Goal: Answer question/provide support

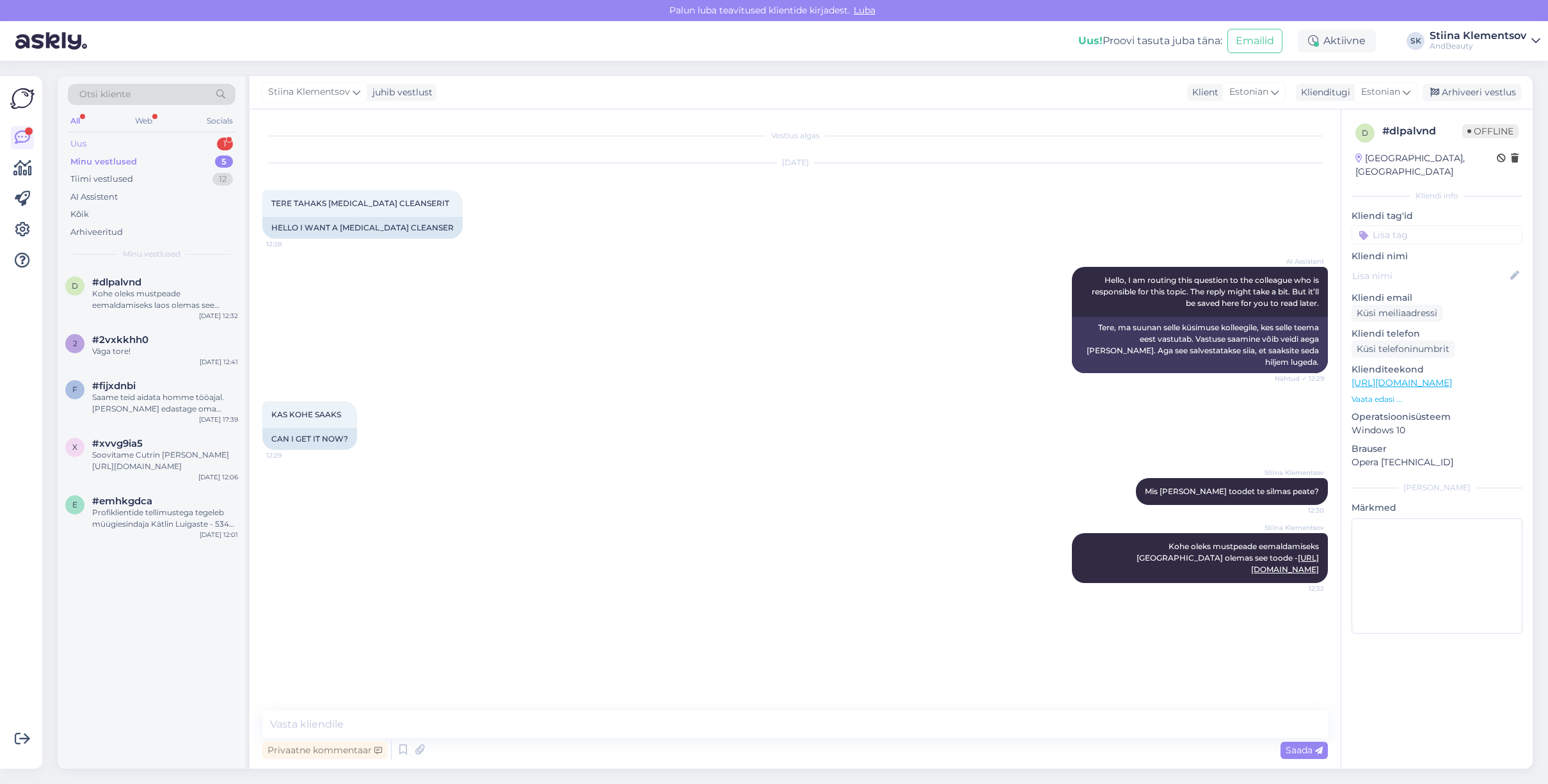
click at [185, 142] on div "Uus 1" at bounding box center [151, 144] width 168 height 18
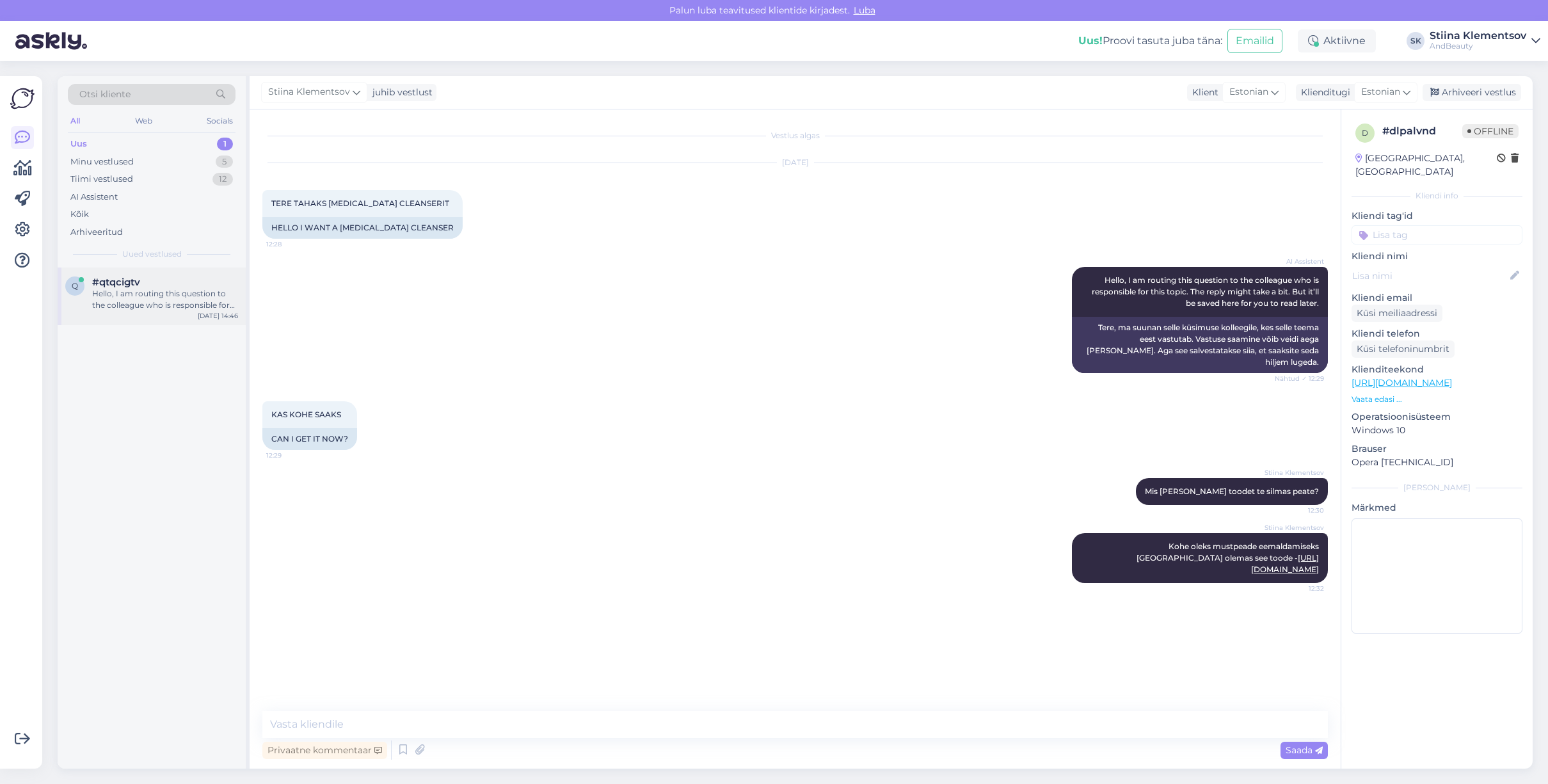
click at [176, 289] on div "Hello, I am routing this question to the colleague who is responsible for this …" at bounding box center [164, 299] width 146 height 23
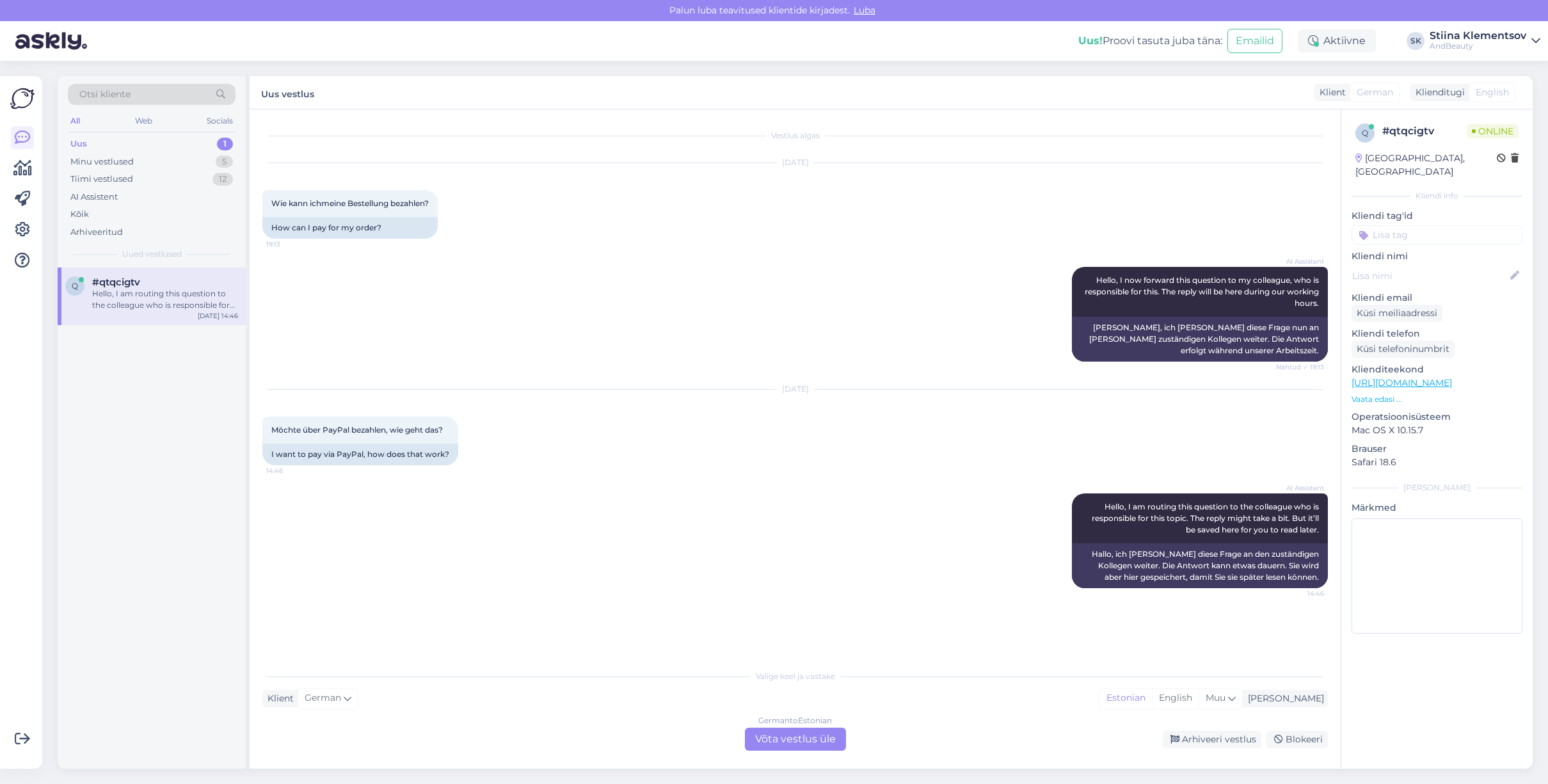
click at [843, 737] on div "German to Estonian Võta vestlus üle" at bounding box center [795, 738] width 101 height 23
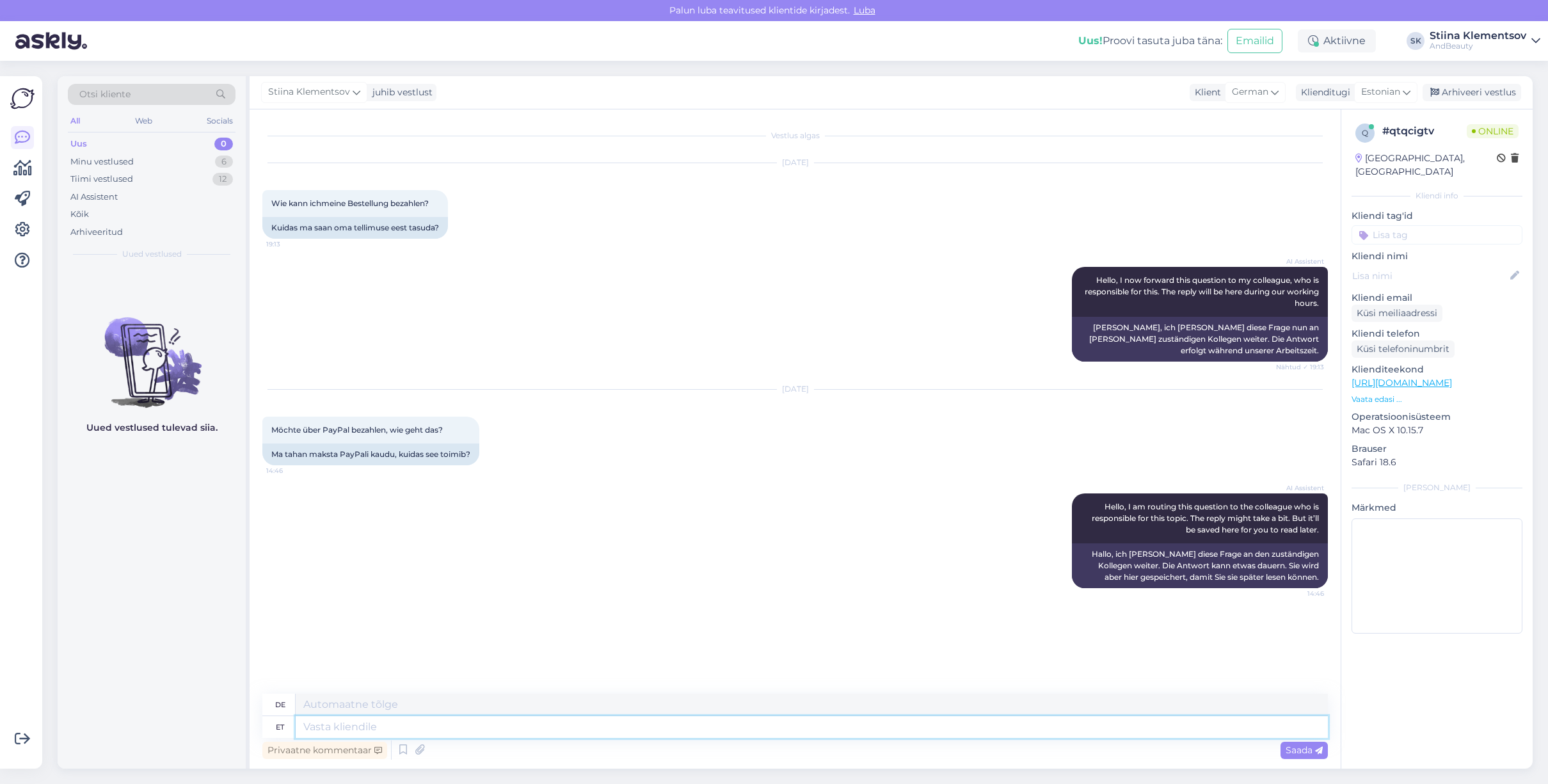
click at [499, 718] on textarea at bounding box center [812, 727] width 1032 height 22
type textarea "Hello."
type textarea "Hallo."
type textarea "Hello. WE"
type textarea "Hallo. WIR"
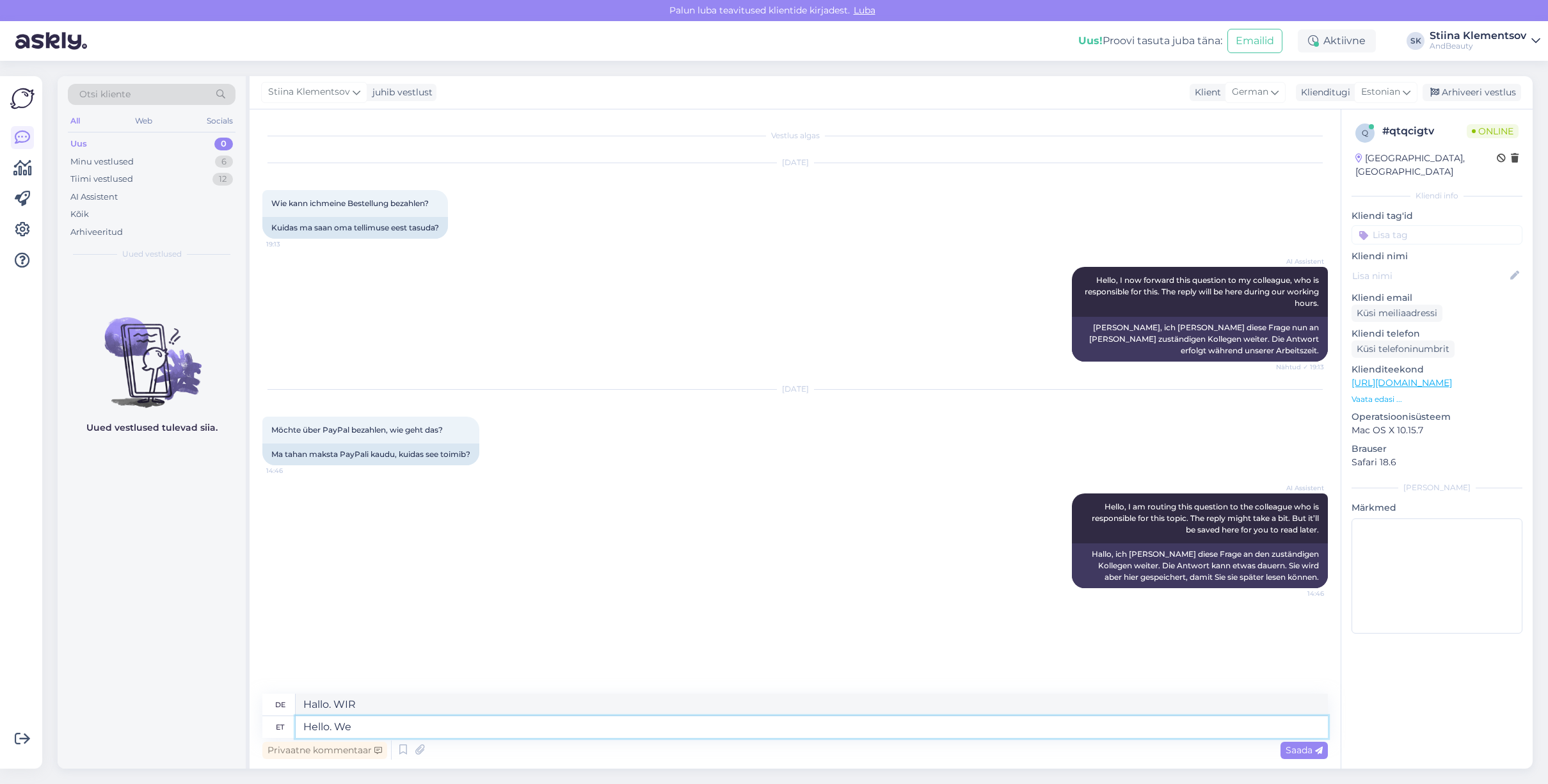
type textarea "Hello. We d"
type textarea "Hallo. Wir"
type textarea "Hello. We do n"
type textarea "Hallo. Wir tun"
type textarea "Hello. We do not"
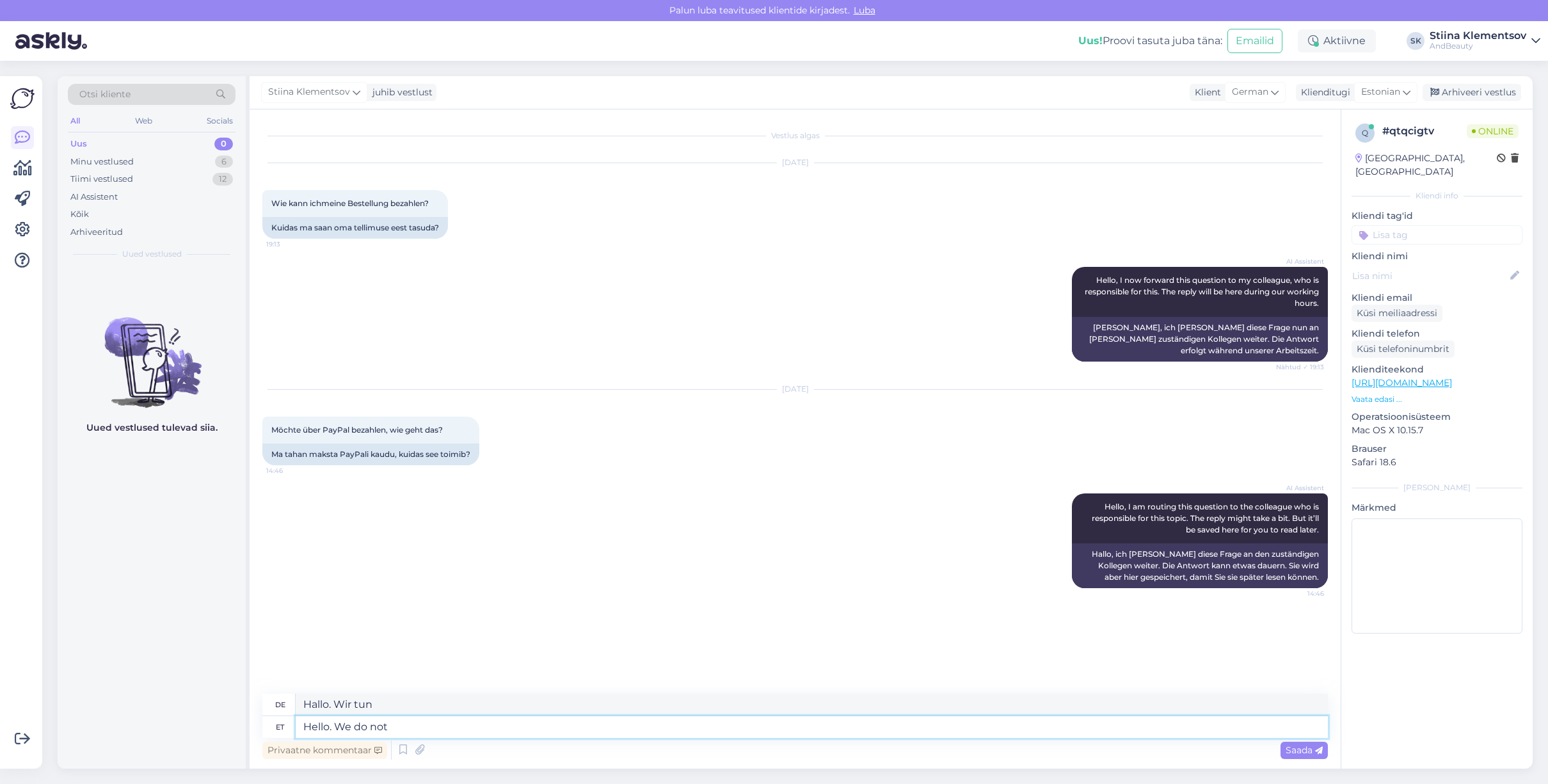
type textarea "Hallo. Wir nicht"
type textarea "Hello. We do not have P"
type textarea "Hallo. Wir haben nicht"
type textarea "Hello. We do not have Paypay."
type textarea "Hallo. Wir haben kein PayPal."
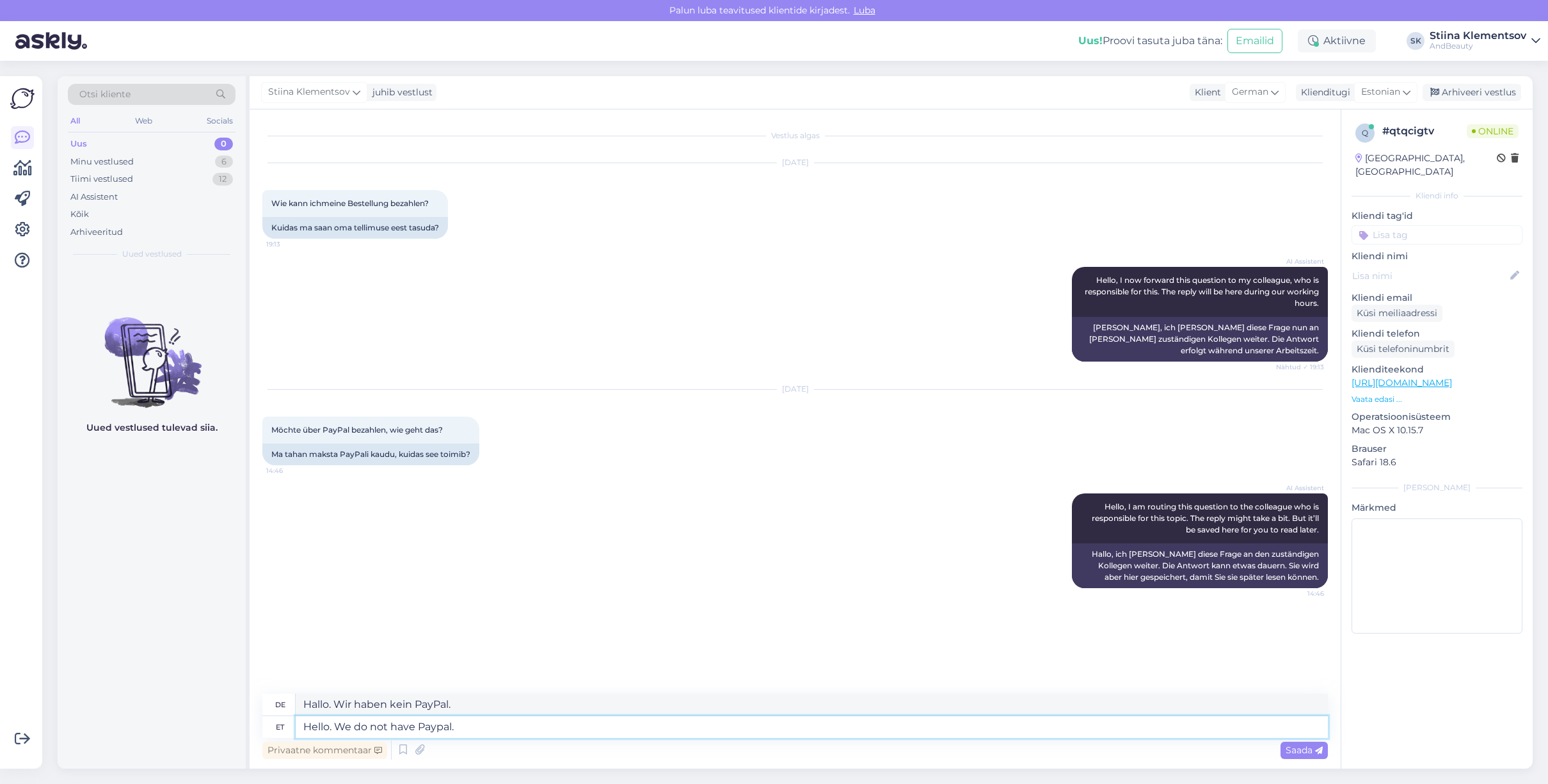
type textarea "Hello. We do not have Paypal."
type textarea "Hallo. Wir haben kein Paypal."
type textarea "Hello. We do not have PayPal."
type textarea "Hallo. Wir haben kein PayPal."
type textarea "Hello. We do not have PayPal. You"
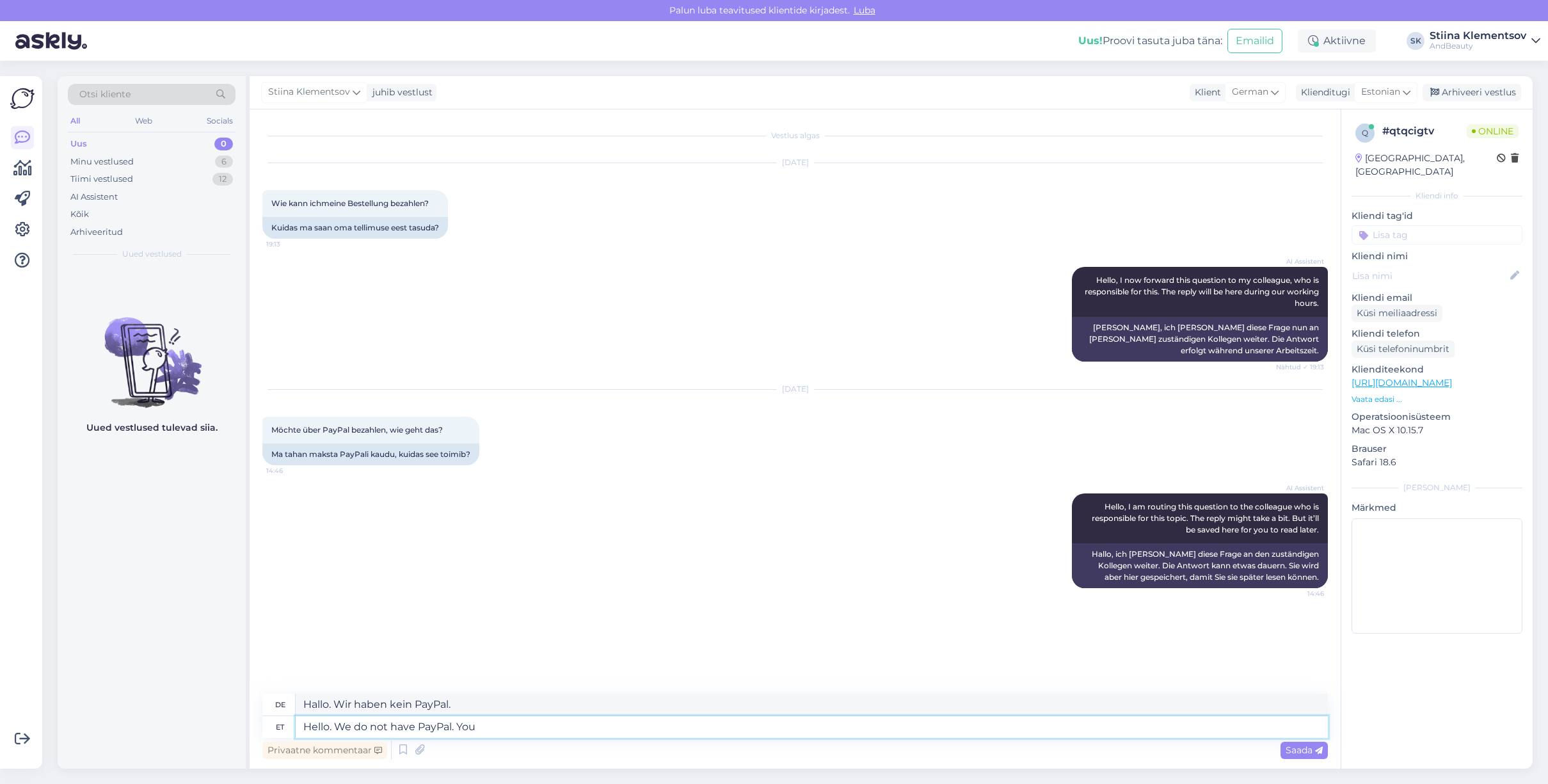
type textarea "Hallo. Wir haben kein PayPal. Sie"
type textarea "Hello. We do not have PayPal. You can"
type textarea "Hallo. Wir haben kein PayPal. Sie können"
type textarea "Hello. We do not have PayPal. You can pay"
type textarea "Hallo. Wir haben kein PayPal. Sie können bezahlen"
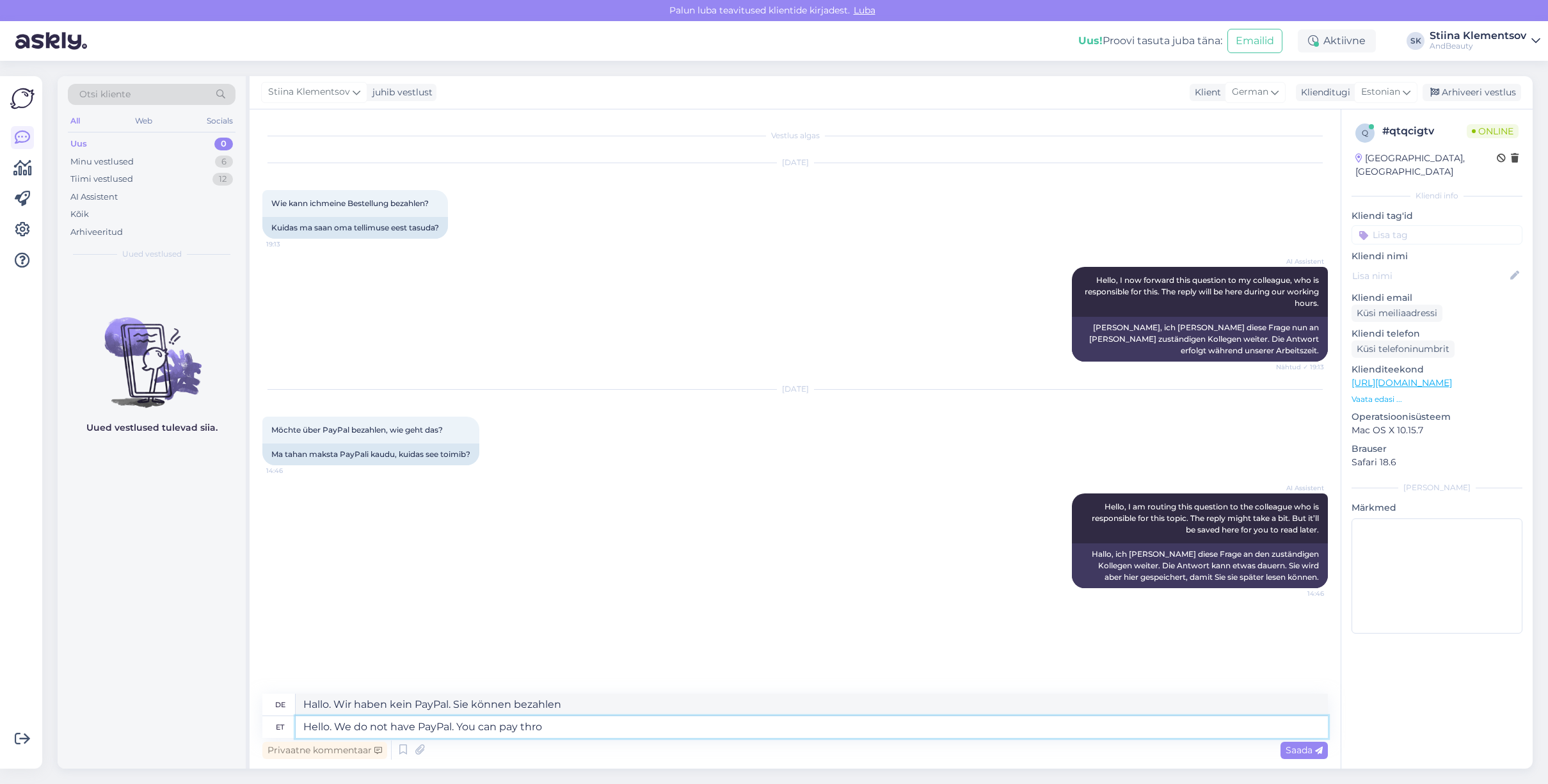
type textarea "Hello. We do not have PayPal. You can pay throu"
type textarea "Hallo. Wir haben kein PayPal. Sie können bezahlen über"
type textarea "Hello. We do not have PayPal. You can pay through bank"
type textarea "Hallo. Wir haben kein PayPal. Sie können per Bank bezahlen"
type textarea "Hello. We do not have PayPal. You can pay through bank or"
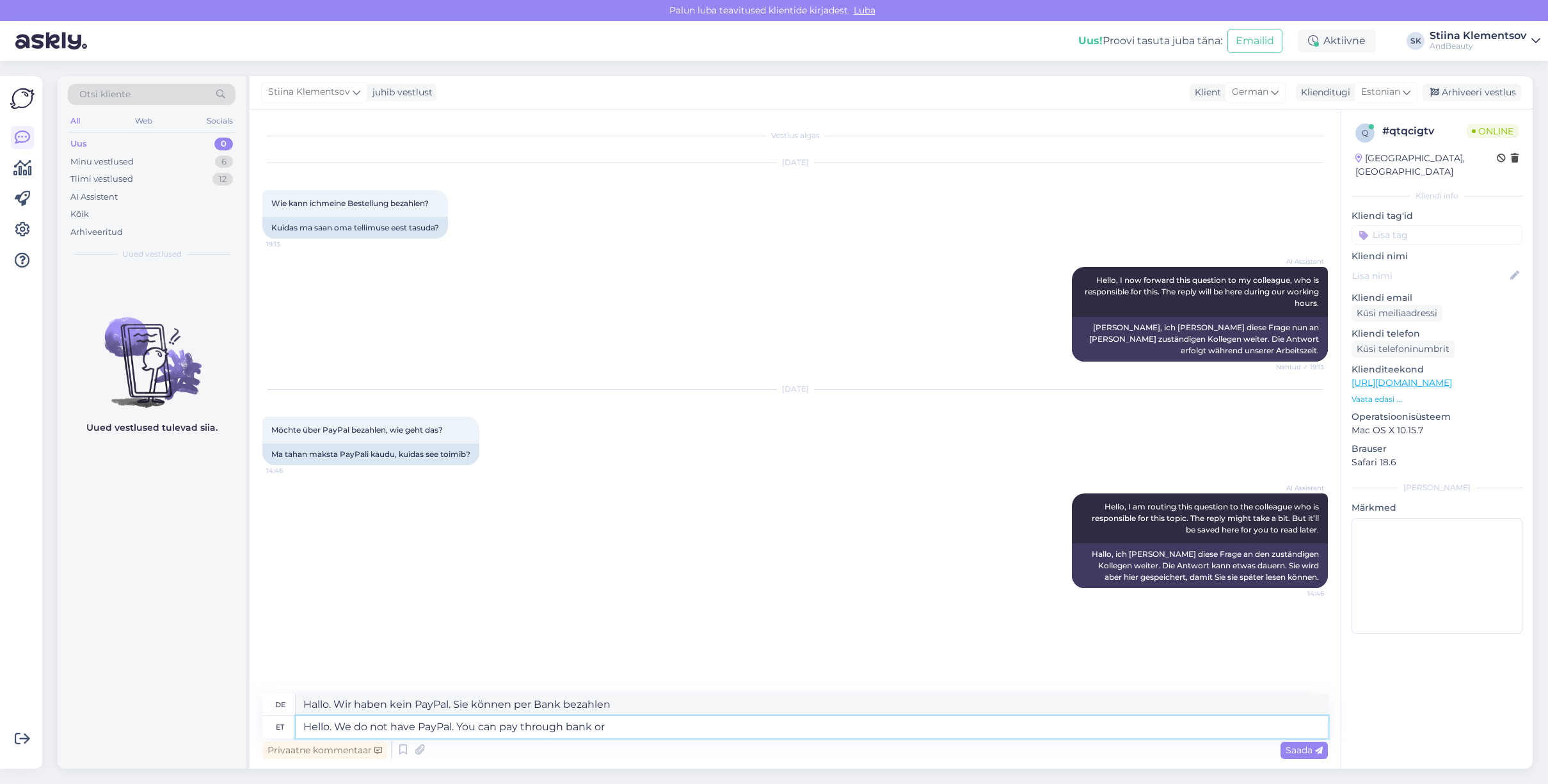
type textarea "Hallo. Wir haben kein PayPal. Sie können per Bank oder"
type textarea "Hello. We do not have PayPal. You can pay through bank or credit"
type textarea "Hallo. Wir haben kein PayPal. Sie können per Bank oder Kreditkarte bezahlen."
type textarea "Hello. We do not have PayPal. You can pay through bank or credit card."
click at [1291, 750] on span "Saada" at bounding box center [1304, 749] width 37 height 12
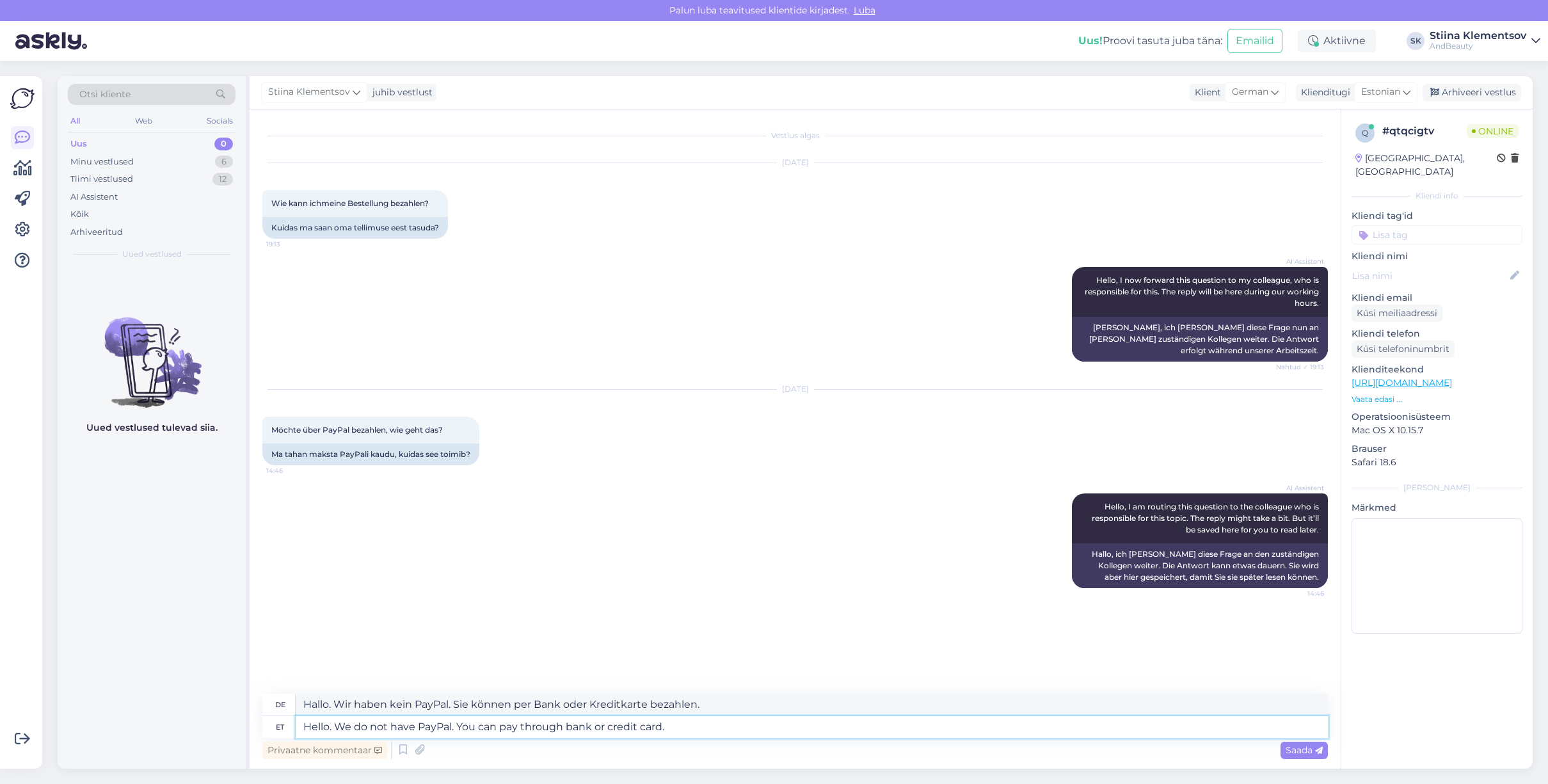
drag, startPoint x: 737, startPoint y: 727, endPoint x: 820, endPoint y: 731, distance: 83.1
click at [737, 727] on textarea "Hello. We do not have PayPal. You can pay through bank or credit card." at bounding box center [812, 727] width 1032 height 22
click at [1292, 749] on span "Saada" at bounding box center [1304, 749] width 37 height 12
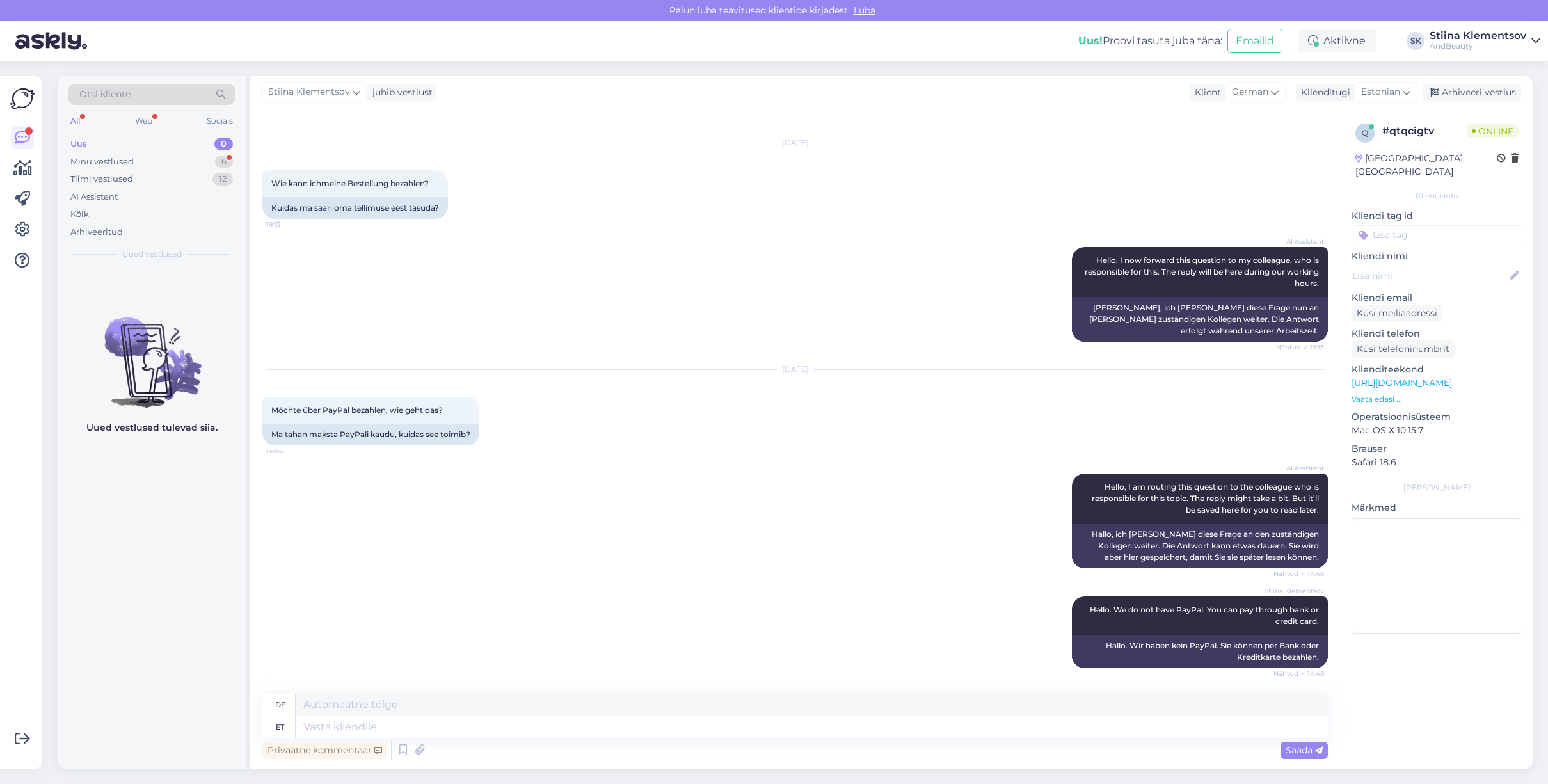
scroll to position [97, 0]
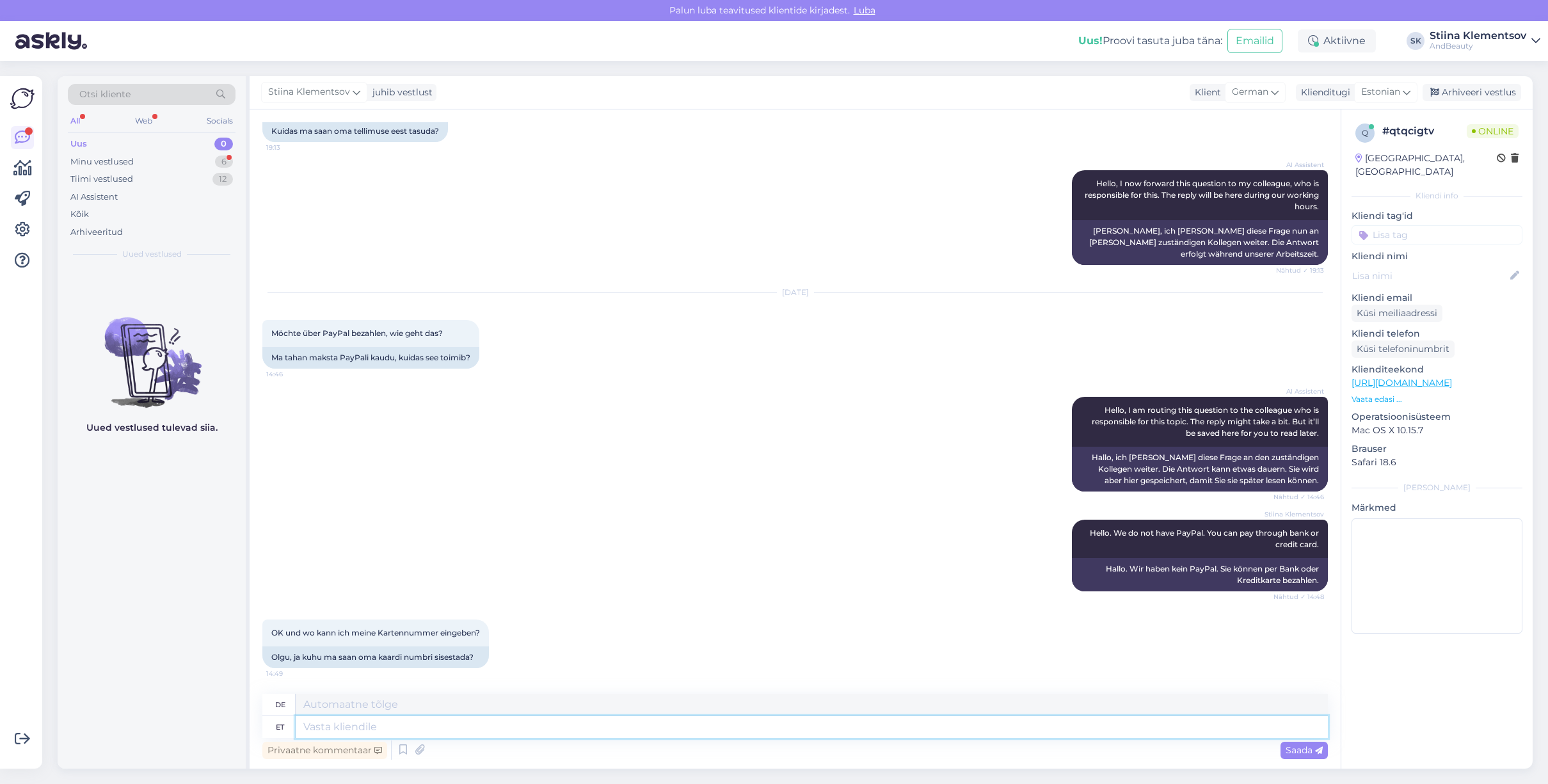
click at [562, 737] on div "de et Privaatne kommentaar Saada" at bounding box center [795, 727] width 1066 height 68
click at [562, 732] on textarea at bounding box center [812, 727] width 1032 height 22
type textarea "Ostu"
type textarea "Kaufen"
type textarea "Ostu vormistades v"
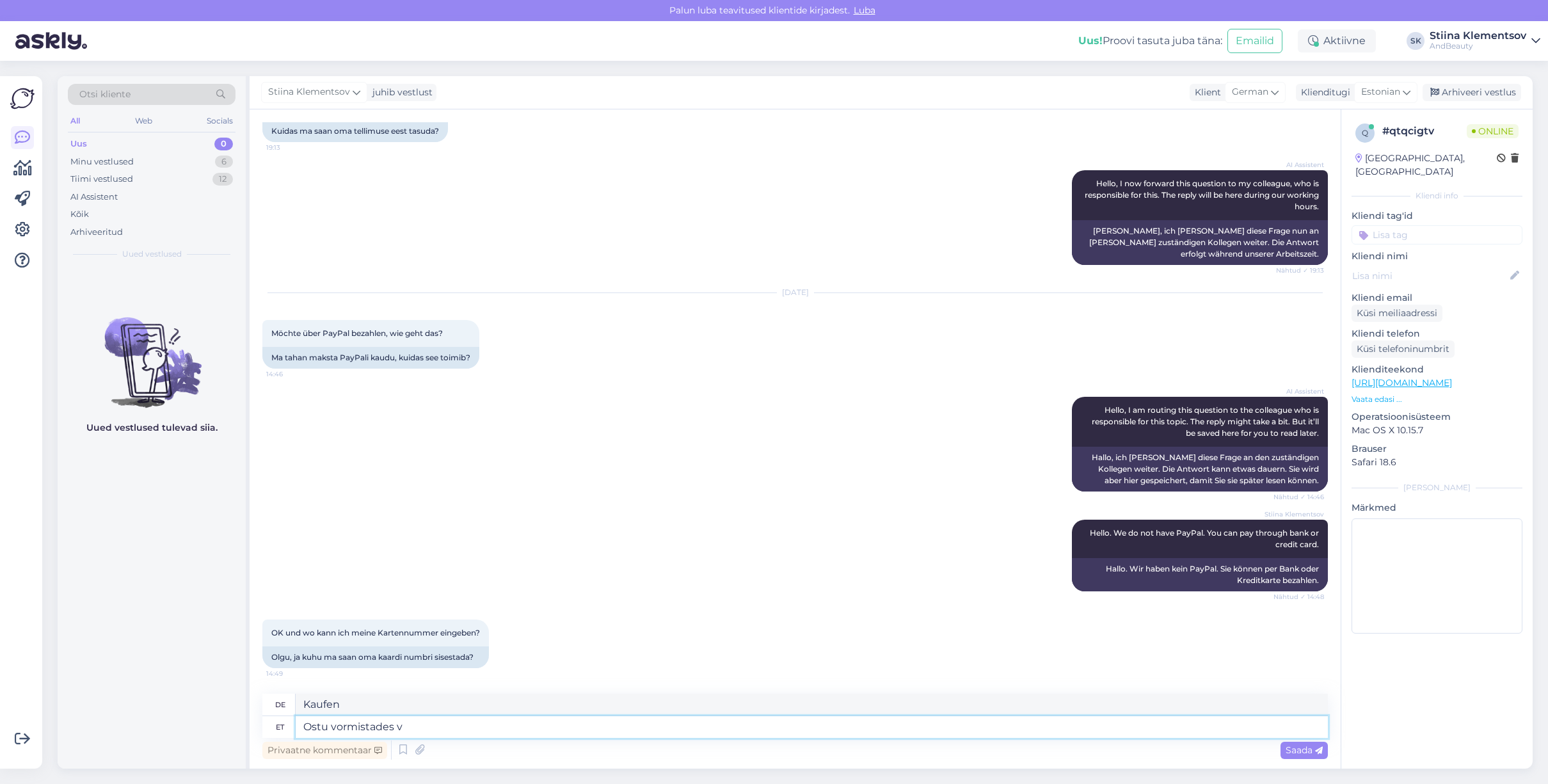
type textarea "Beim Kauf"
type textarea "Ostu vormistades va"
type textarea "Beim Kauf, außer"
type textarea "Ostu vormistades valige"
type textarea "Wählen Sie beim Kauf"
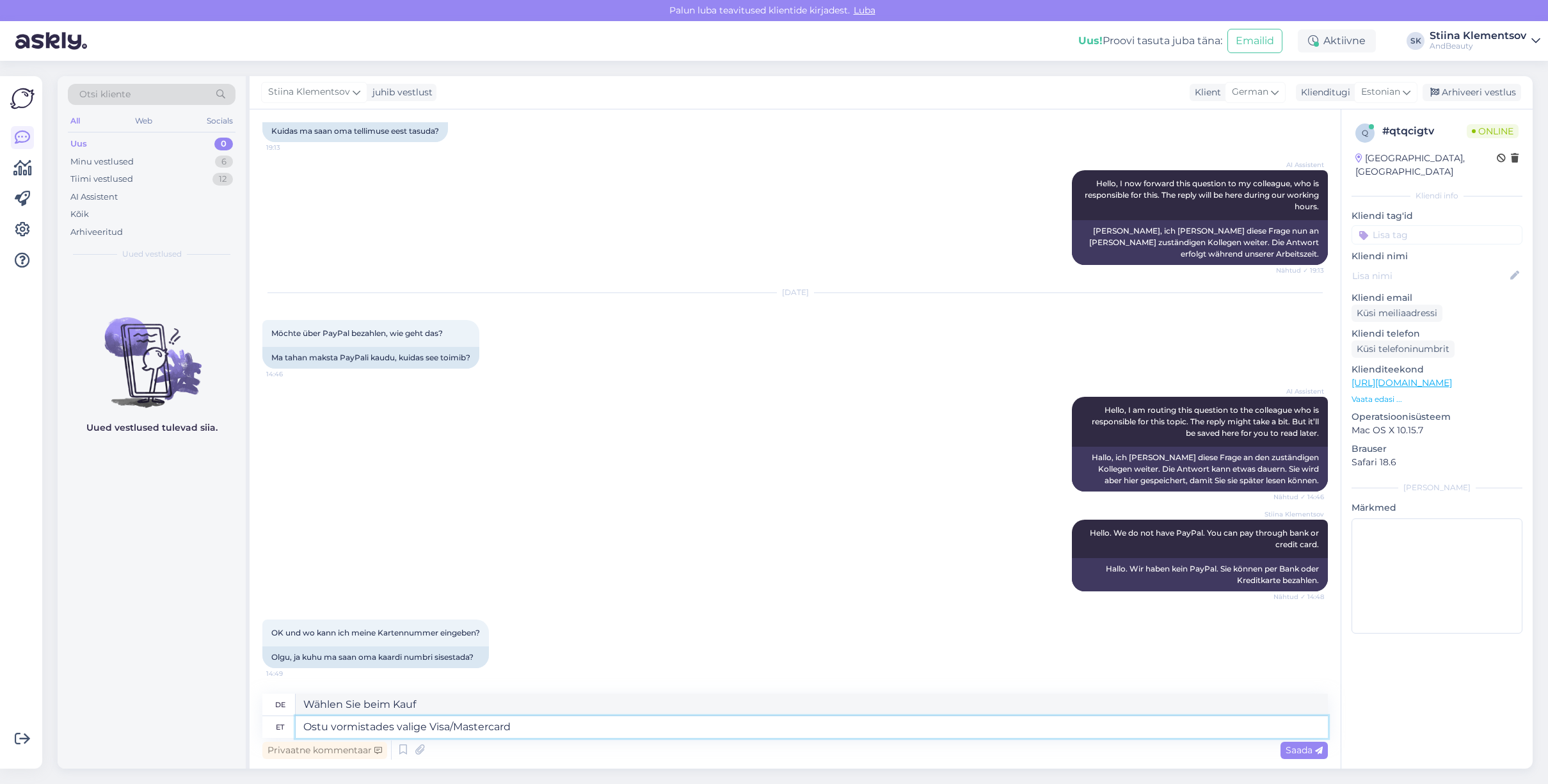
type textarea "Ostu vormistades valige Visa/Mastercard n"
type textarea "Wählen Sie beim Kauf Visa/Mastercard"
type textarea "Ostu vormistades valige Visa/Mastercard ning"
type textarea "Wählen Sie beim Kauf Visa/Mastercard und"
type textarea "Ostu vormistades valige Visa/Mastercard ning siis sa"
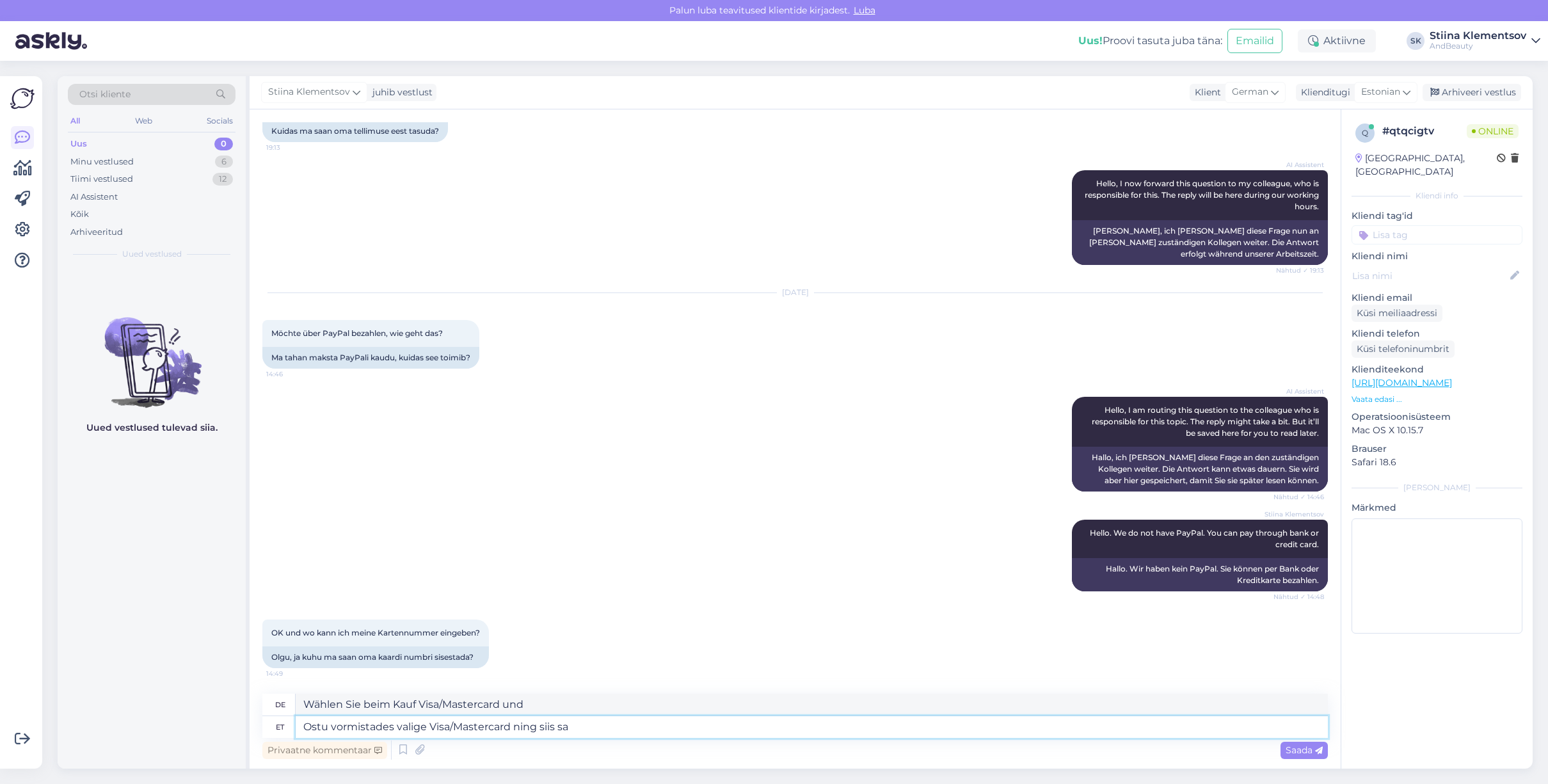
type textarea "Wählen Sie beim Kauf Visa/Mastercard und dann"
type textarea "Ostu vormistades valige Visa/Mastercard ning siis saate si"
type textarea "Wählen Sie beim Kauf Visa/Mastercard und Sie erhalten"
type textarea "Ostu vormistades valige Visa/Mastercard ning siis saate sisestada k"
type textarea "Wählen Sie beim Kauf Visa/Mastercard und geben Sie dann ein"
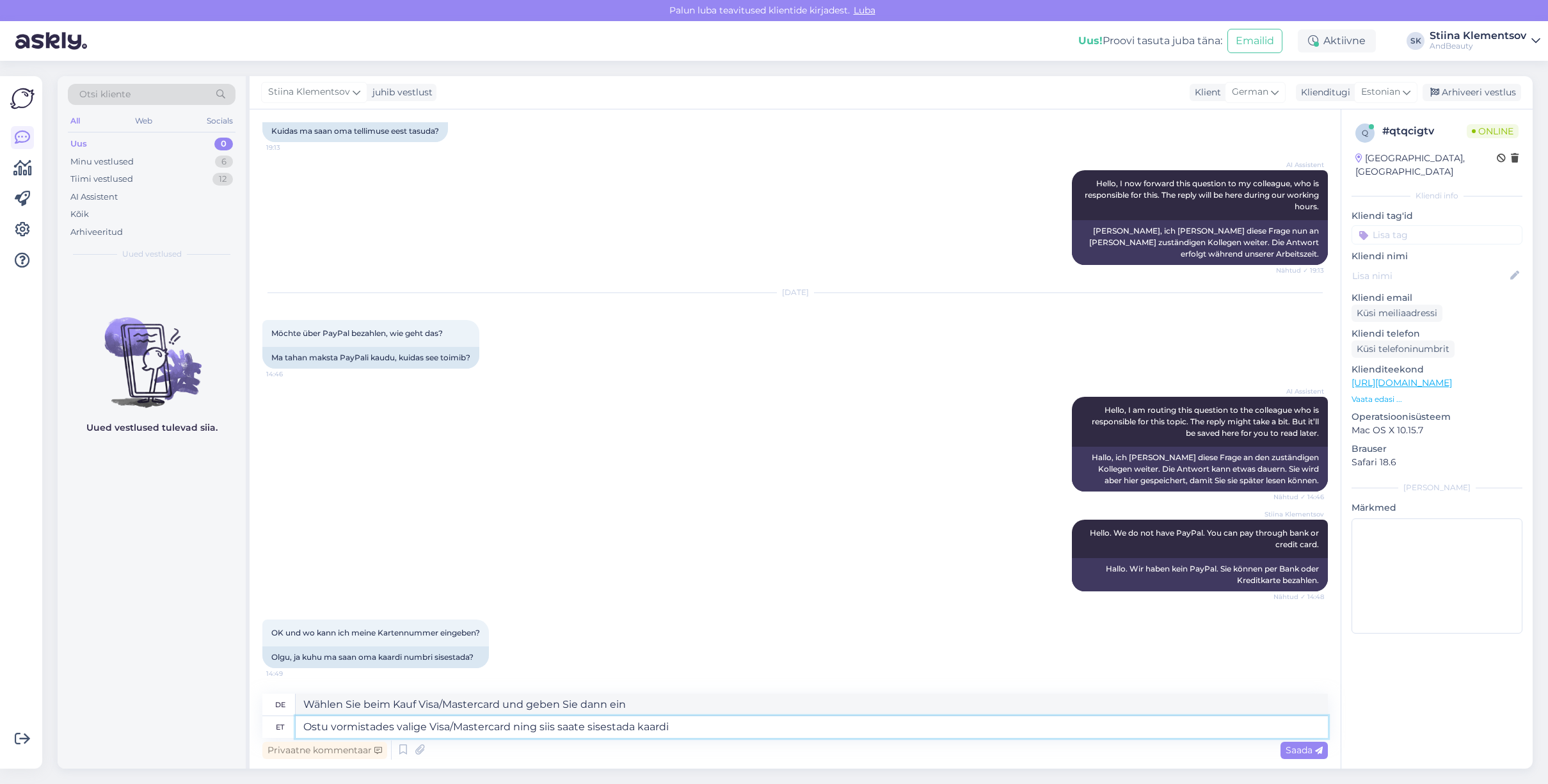
type textarea "Ostu vormistades valige Visa/Mastercard ning siis saate sisestada kaardi a"
type textarea "Wählen Sie beim Kauf Visa/Mastercard aus und legen Sie anschließend die Karte e…"
type textarea "Ostu vormistades valige Visa/Mastercard ning siis saate sisestada kaardi andmed."
type textarea "Wählen Sie beim Abschluss des Kaufs Visa/Mastercard aus und geben Sie anschließ…"
type textarea "Ostu vormistades valige Visa/Mastercard ning siis saate sisestada kaardi andmed."
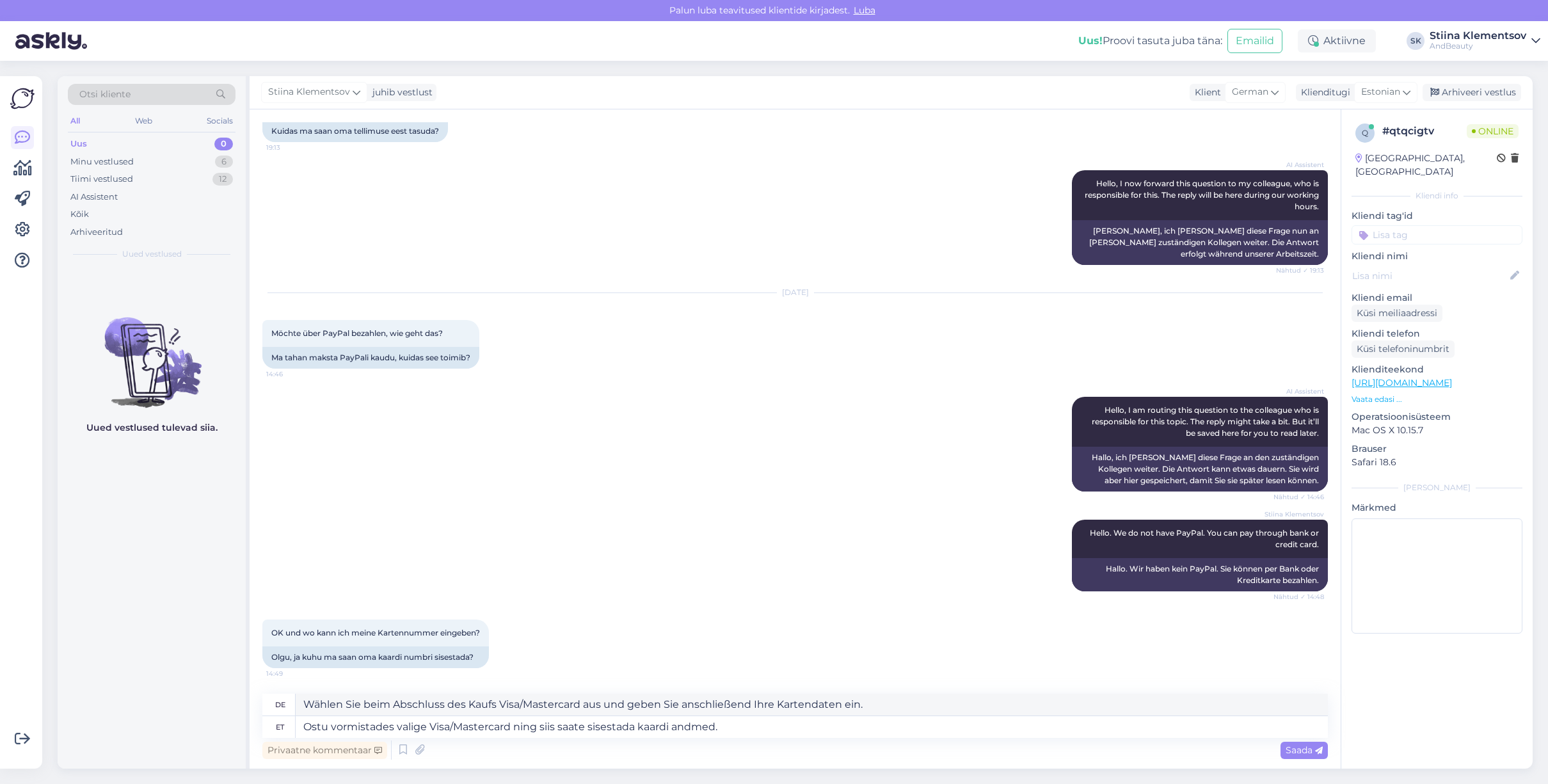
click at [1303, 752] on span "Saada" at bounding box center [1304, 749] width 37 height 12
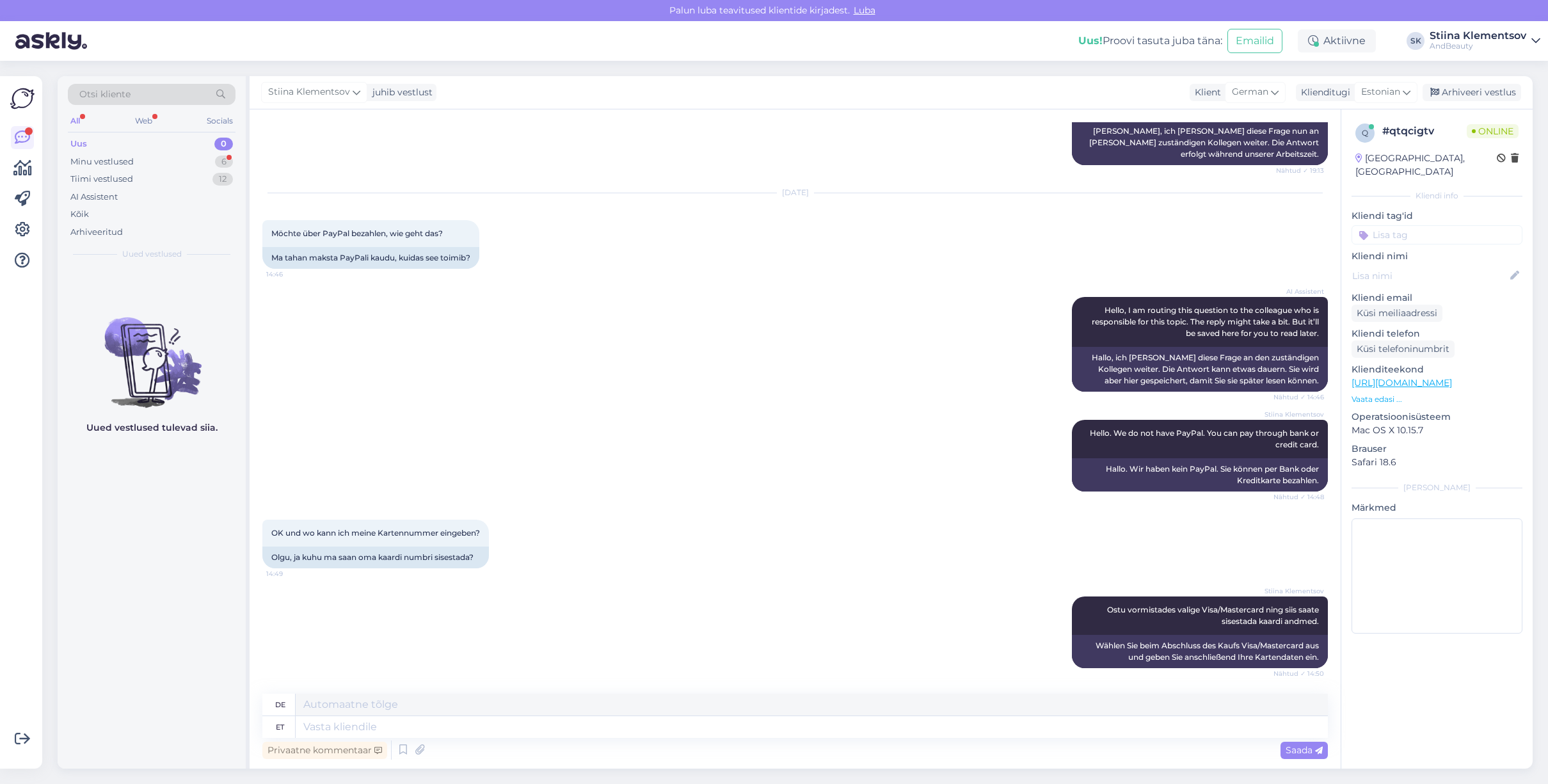
scroll to position [274, 0]
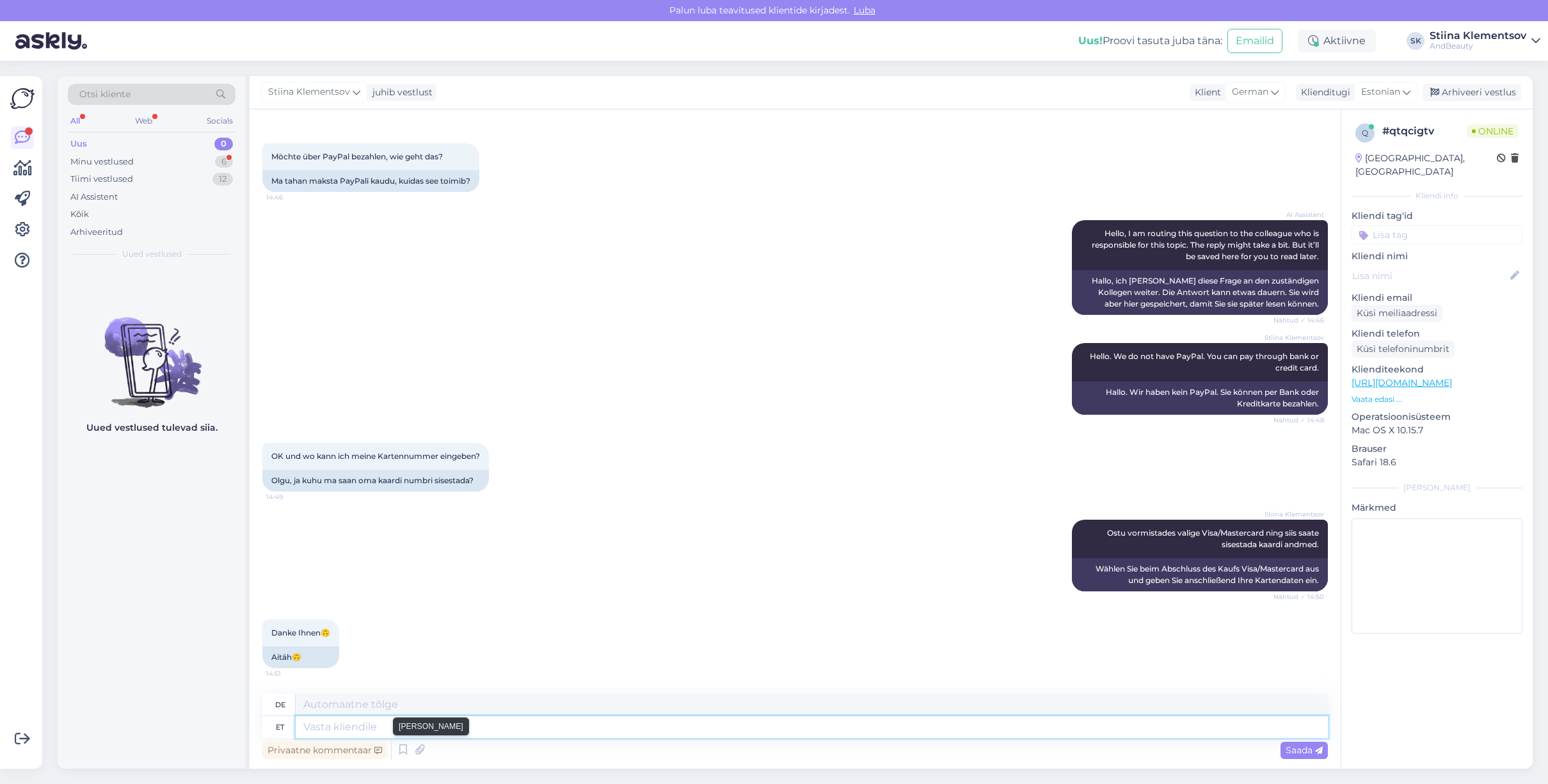
click at [419, 727] on textarea at bounding box center [812, 727] width 1032 height 22
type textarea "Võtke he"
type textarea "Nehmen"
type textarea "Võtke heaks!"
type textarea "Akzeptiere es!"
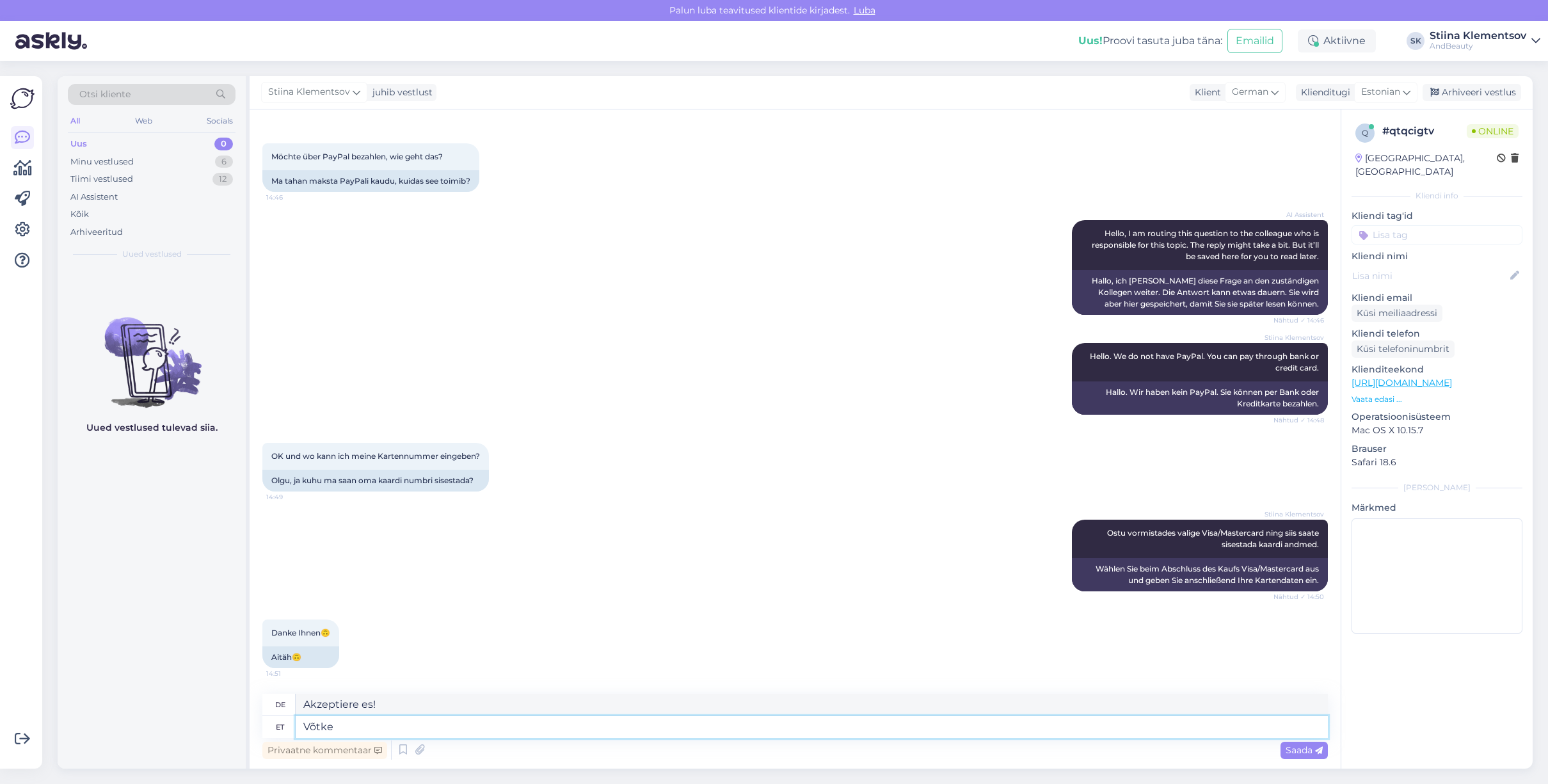
type textarea "Võtk"
type textarea "Nehmen"
type textarea "V"
type textarea "Palun"
type textarea "Bitte"
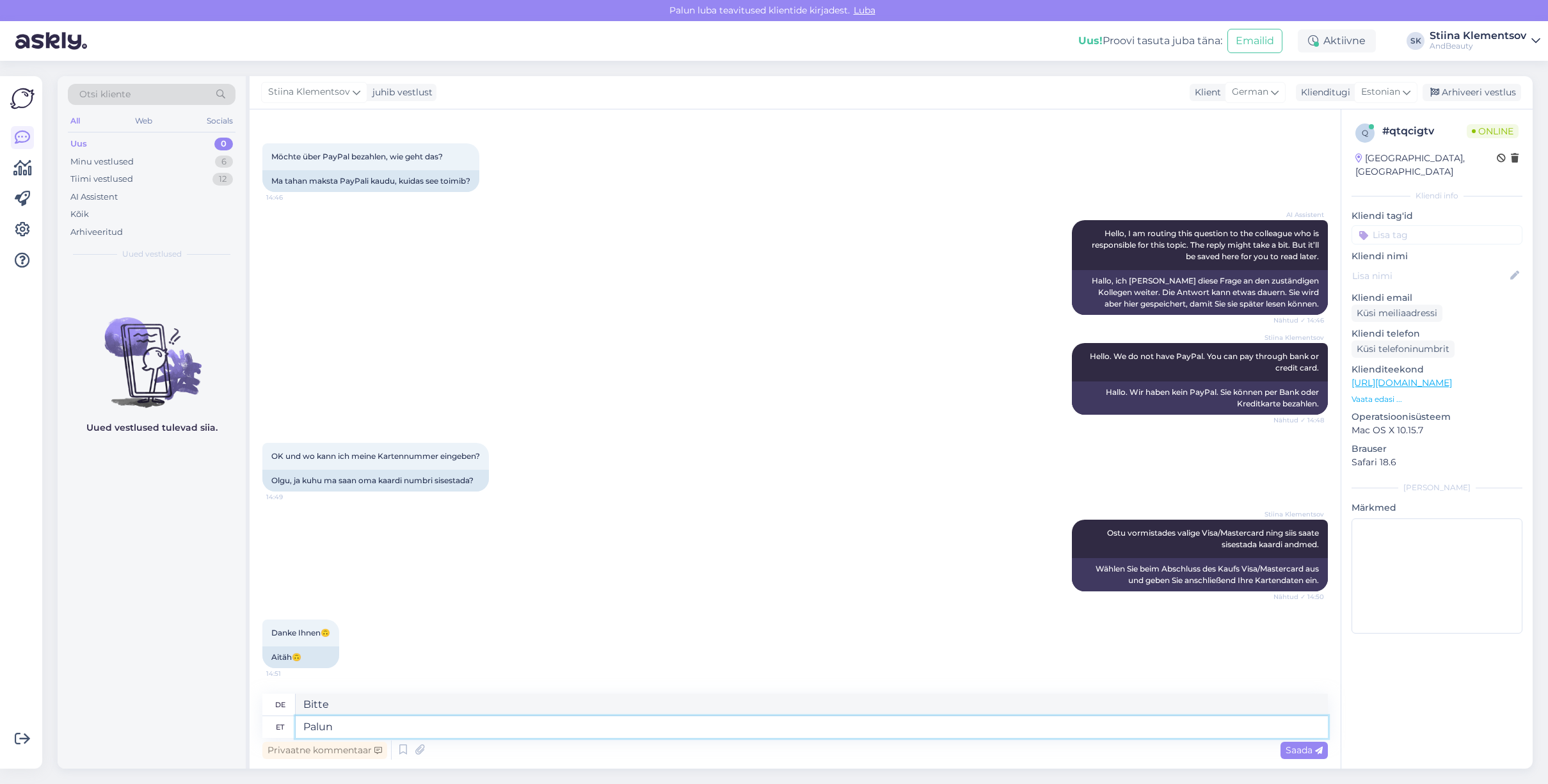
type textarea "Palun!"
type textarea "Bitte!"
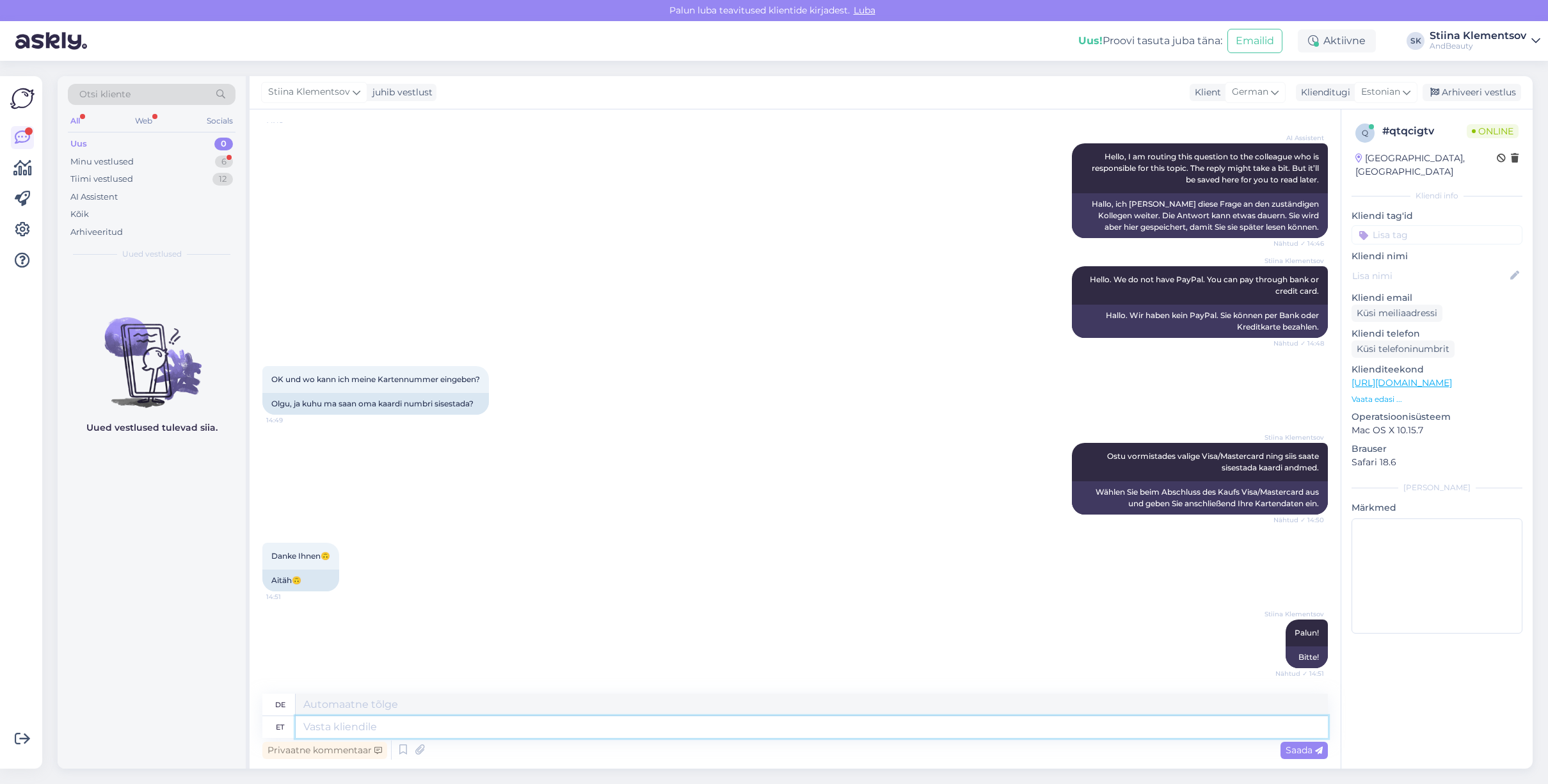
scroll to position [427, 0]
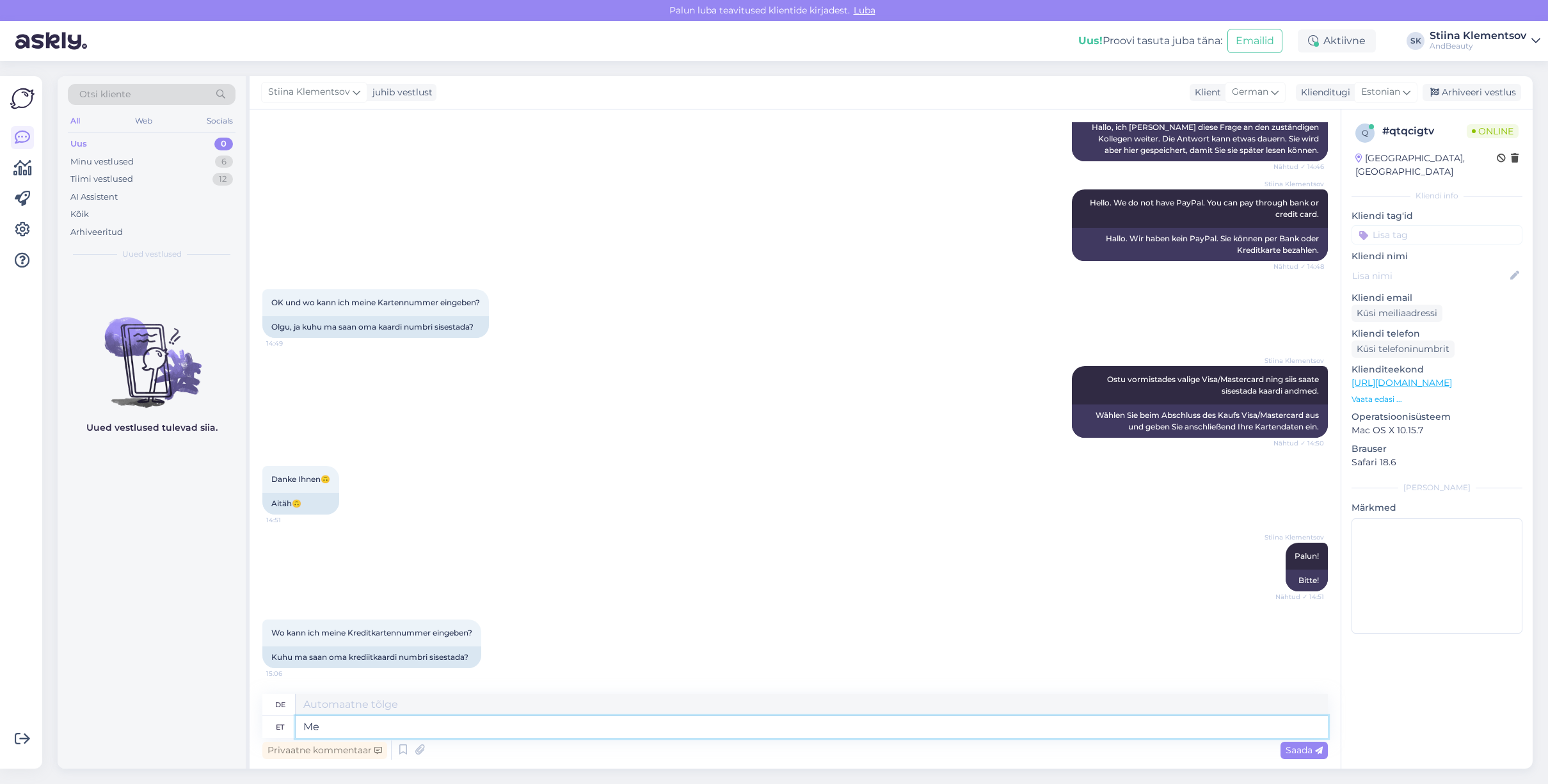
type textarea "Me j"
type textarea "Wir"
type textarea "M"
drag, startPoint x: 1095, startPoint y: 380, endPoint x: 1303, endPoint y: 408, distance: 209.9
click at [1319, 396] on div "Vestlus algas [DATE] Wie kann ichmeine Bestellung bezahlen? 19:13 Kuidas ma saa…" at bounding box center [801, 402] width 1077 height 560
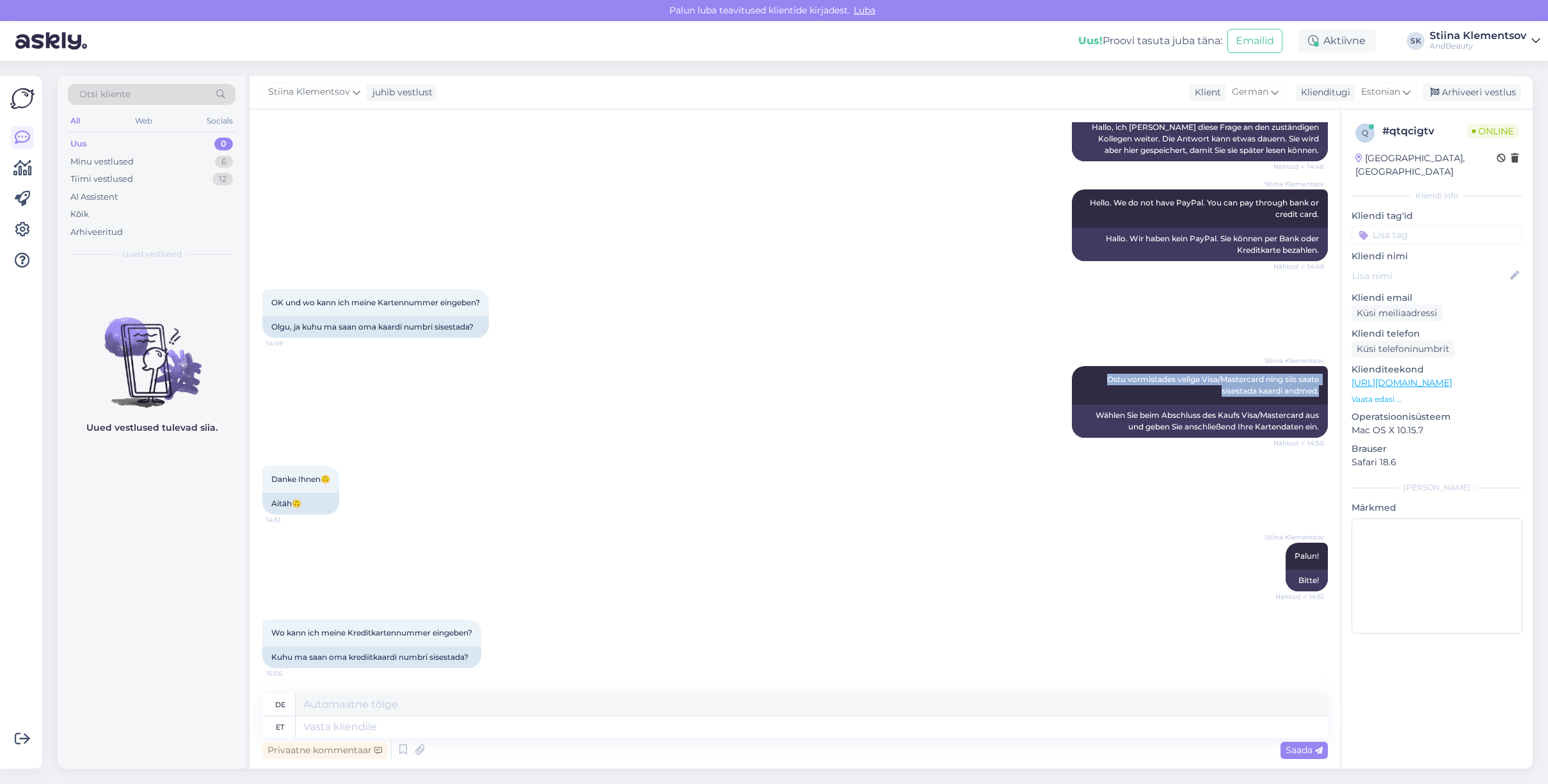
copy span "Ostu vormistades valige Visa/Mastercard ning siis saate sisestada kaardi andmed."
drag, startPoint x: 483, startPoint y: 733, endPoint x: 560, endPoint y: 728, distance: 77.2
click at [483, 732] on textarea at bounding box center [812, 727] width 1032 height 22
paste textarea "Ostu vormistades valige Visa/Mastercard ning siis saate sisestada kaardi andmed."
type textarea "Ostu vormistades valige Visa/Mastercard ning siis saate sisestada kaardi andmed."
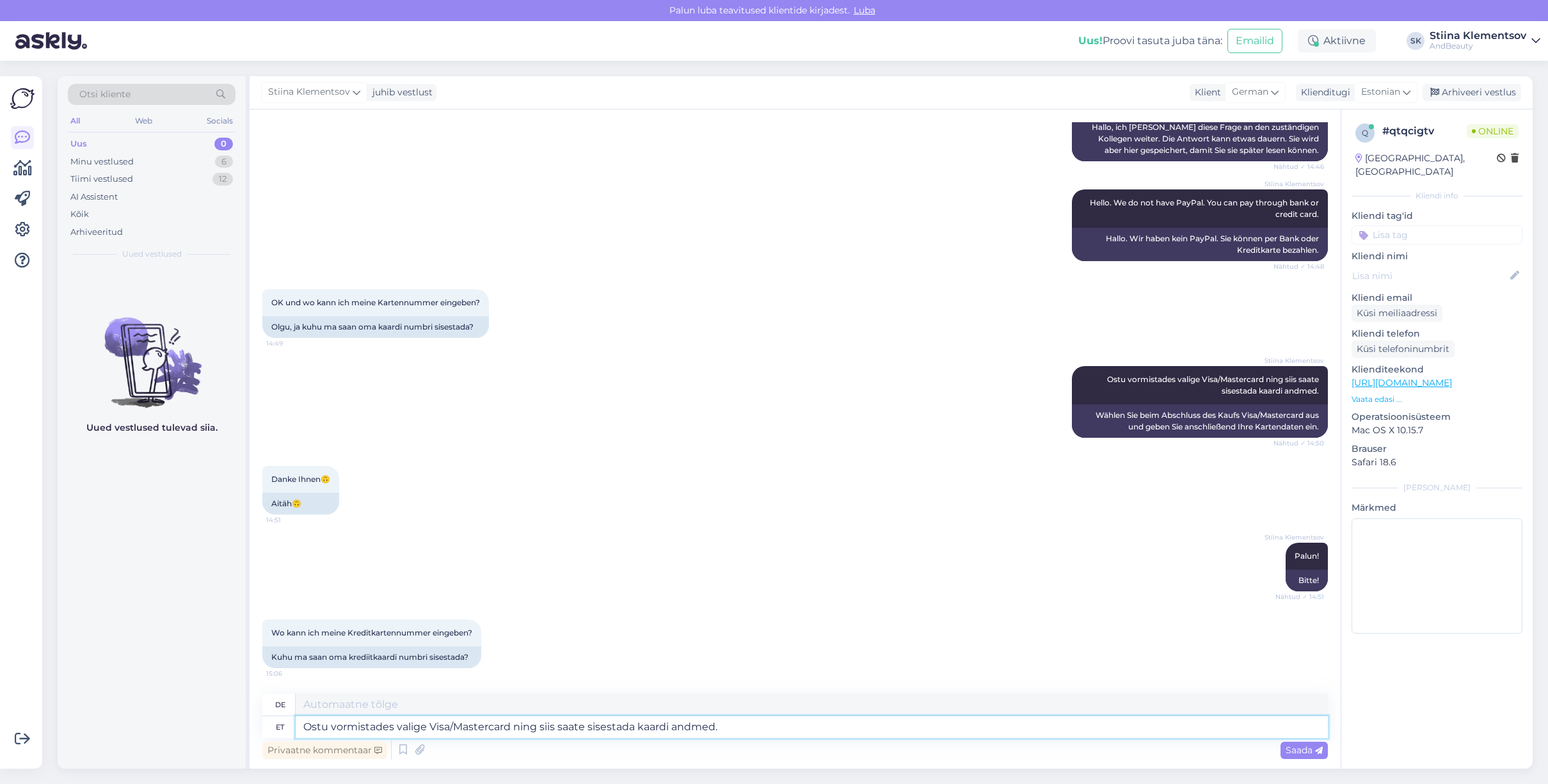
type textarea "Wählen Sie beim Abschluss des Kaufs Visa/Mastercard aus und geben Sie anschließ…"
type textarea "Ostu vormistades valige Visa/Mastercard ning siis saate sisestada kaardi andmed."
click at [1306, 752] on span "Saada" at bounding box center [1304, 749] width 37 height 12
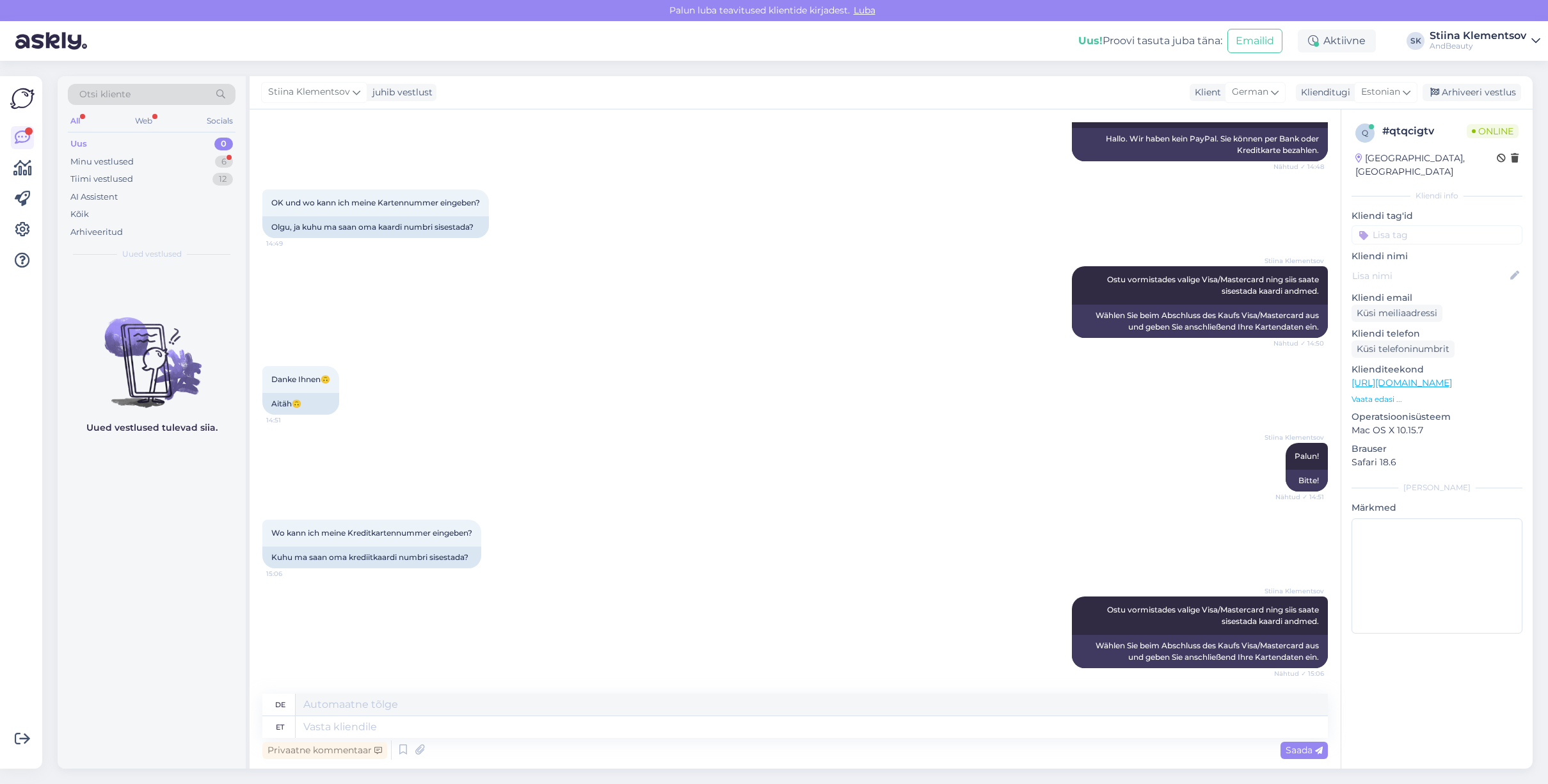
scroll to position [604, 0]
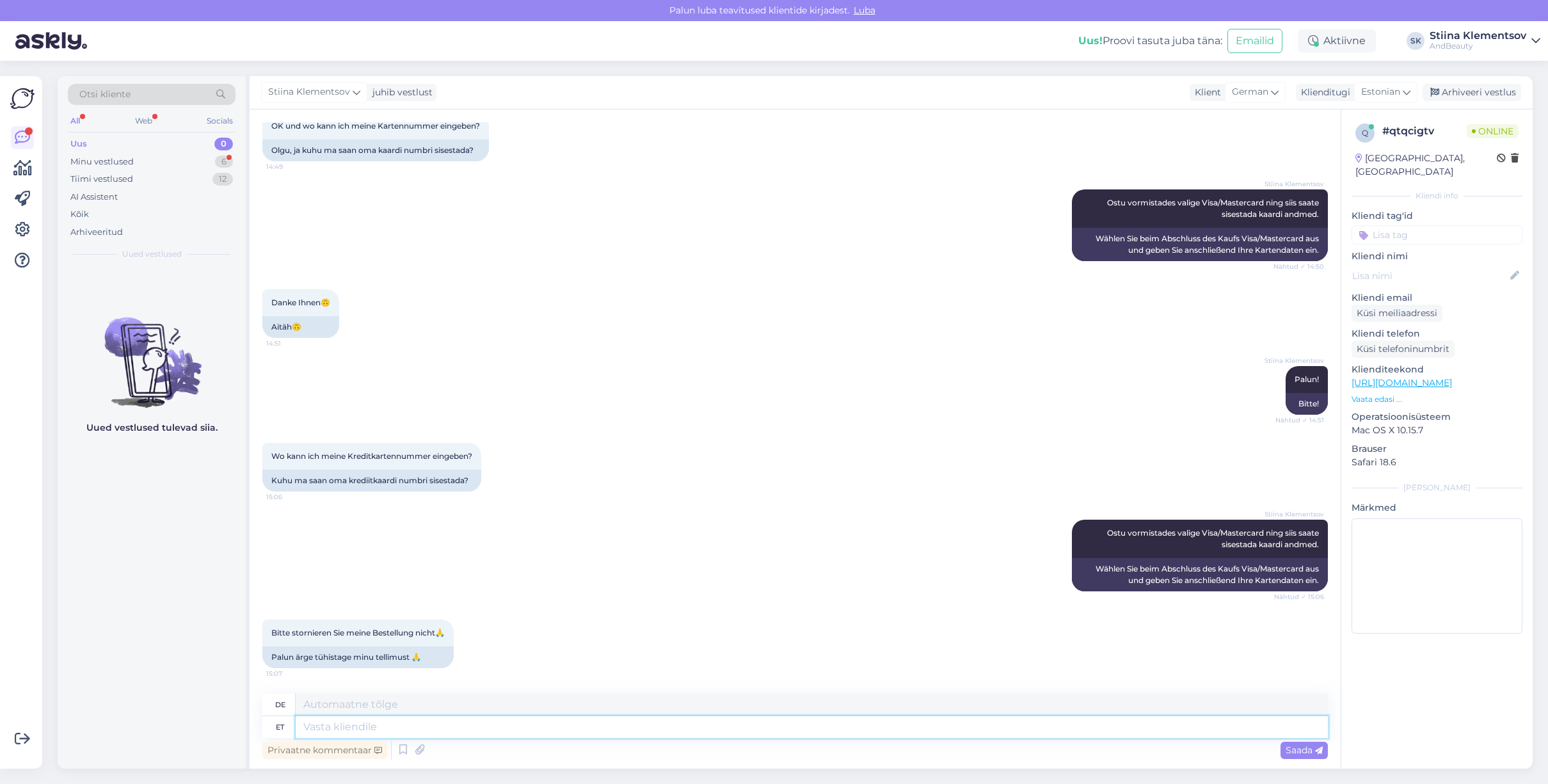
click at [463, 730] on textarea at bounding box center [812, 727] width 1032 height 22
type textarea "Teie te"
type textarea "Dein"
type textarea "[PERSON_NAME] o"
type textarea "Ihre Bestellung"
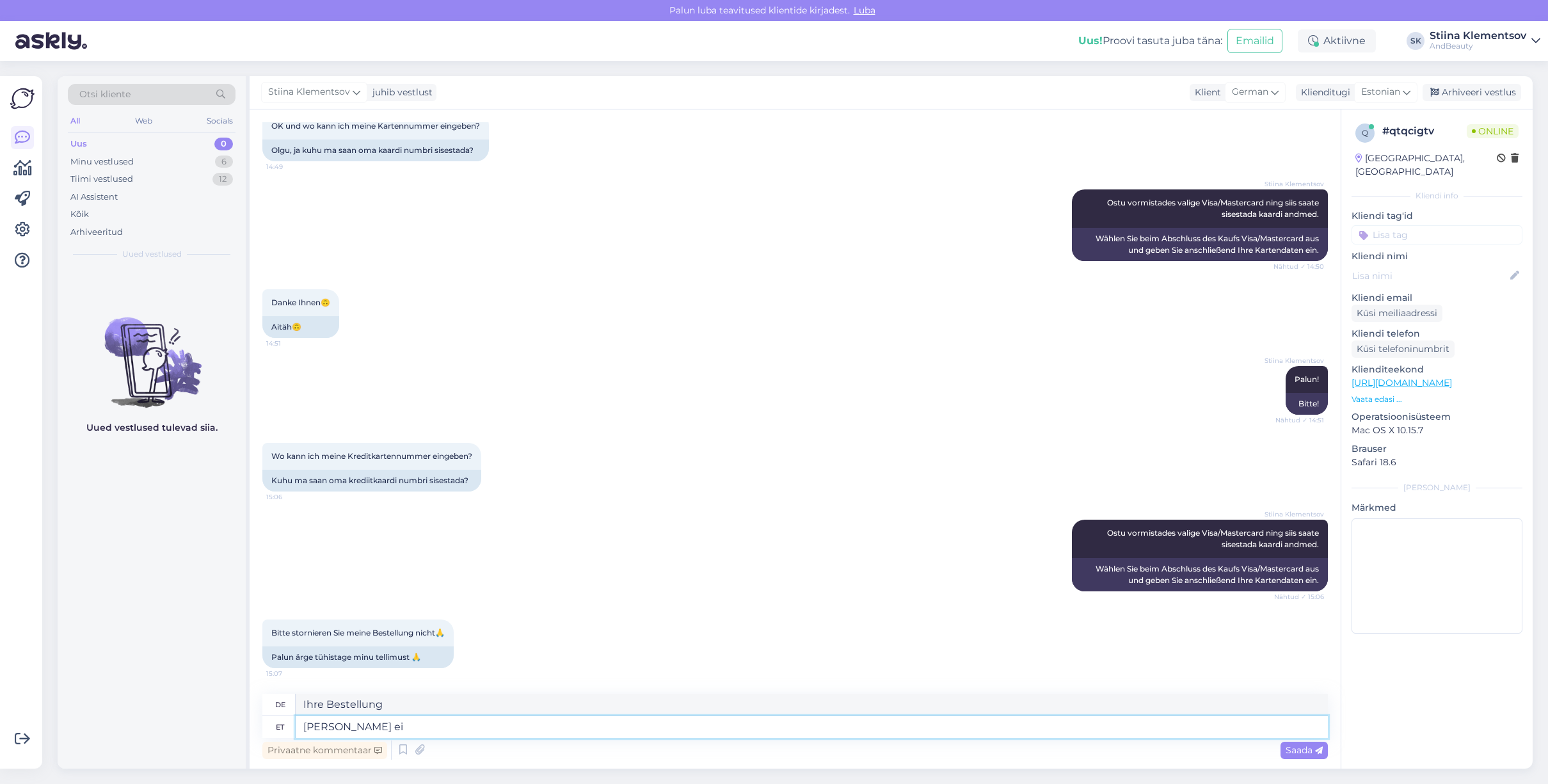
type textarea "[PERSON_NAME] ei o"
type textarea "Ihre Bestellung ist nicht"
type textarea "[PERSON_NAME] ei ole meie s"
type textarea "Ihre Bestellung ist nicht unsere."
type textarea "Teie tellimus ei ole meie süsteemi j"
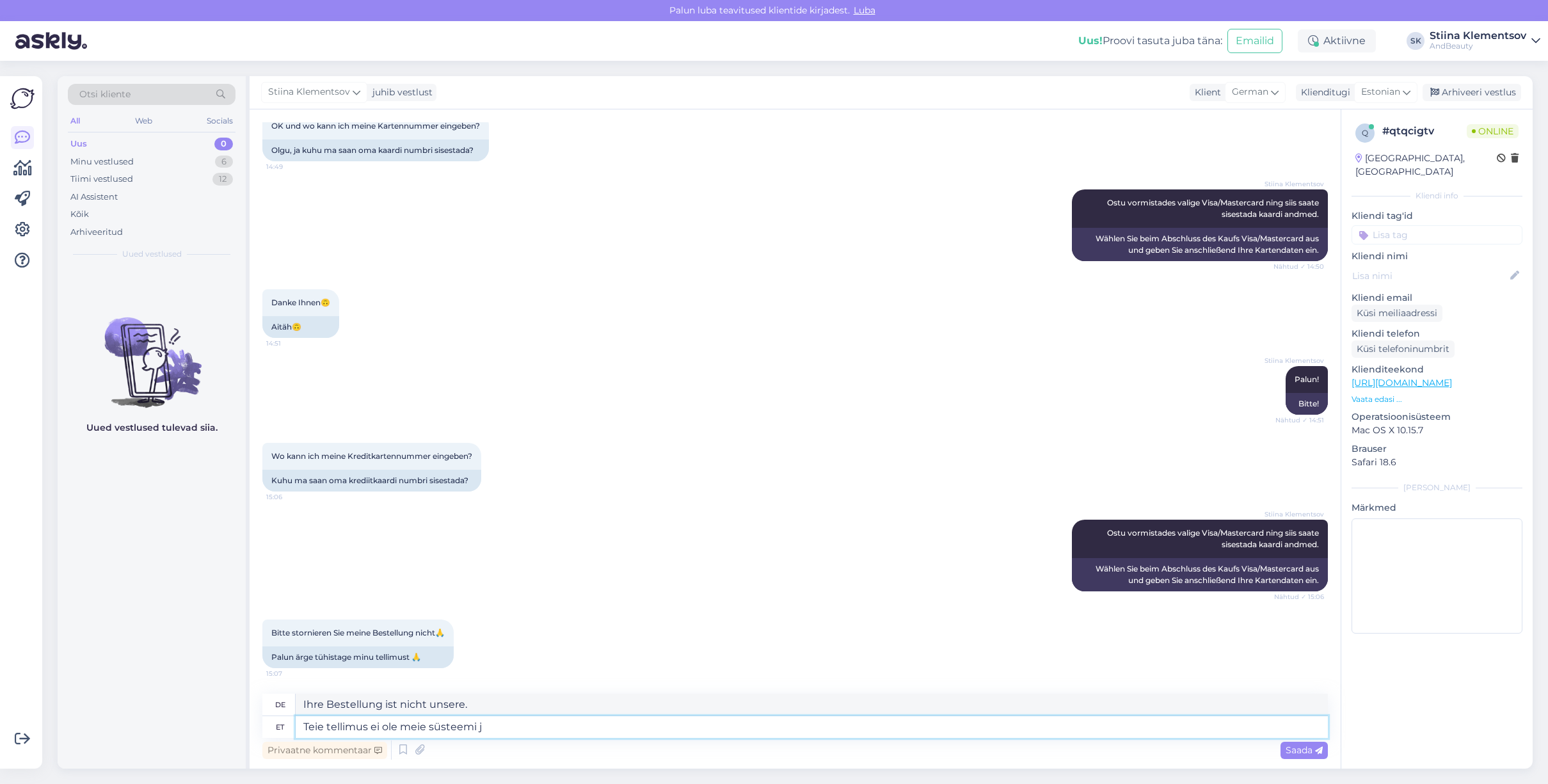
type textarea "Ihre Bestellung ist nicht in unserem System."
type textarea "[PERSON_NAME] ei ole meie süsteemi jõudnudki. K"
type textarea "Ihre Bestellung ist noch nicht in unserem System angekommen."
type textarea "[PERSON_NAME] ei ole meie süsteemi jõudnudki. Kas te"
type textarea "Ihre Bestellung ist noch nicht in unserem System angekommen. Ist"
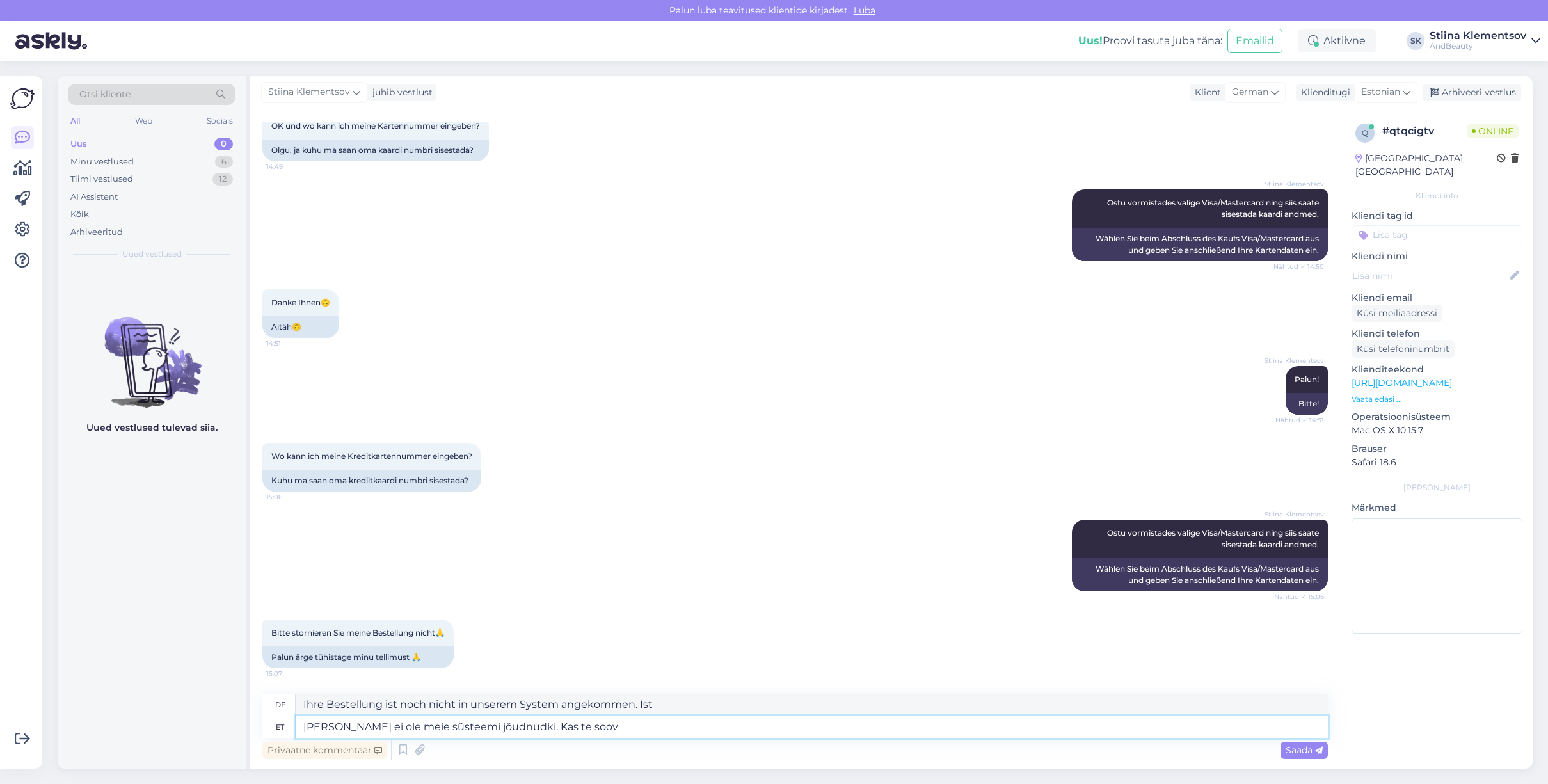
type textarea "[PERSON_NAME] ei ole meie süsteemi jõudnudki. Kas te soovi"
type textarea "Ihre Bestellung ist noch nicht in unserem System angekommen. Sind Sie"
type textarea "[PERSON_NAME] ei ole meie süsteemi jõudnudki. Kas te soovite"
type textarea "Ihre Bestellung ist noch nicht in unserem System angekommen. Möchten Sie"
type textarea "[PERSON_NAME] ei ole meie süsteemi jõudnudki. Kas te soovite ikka"
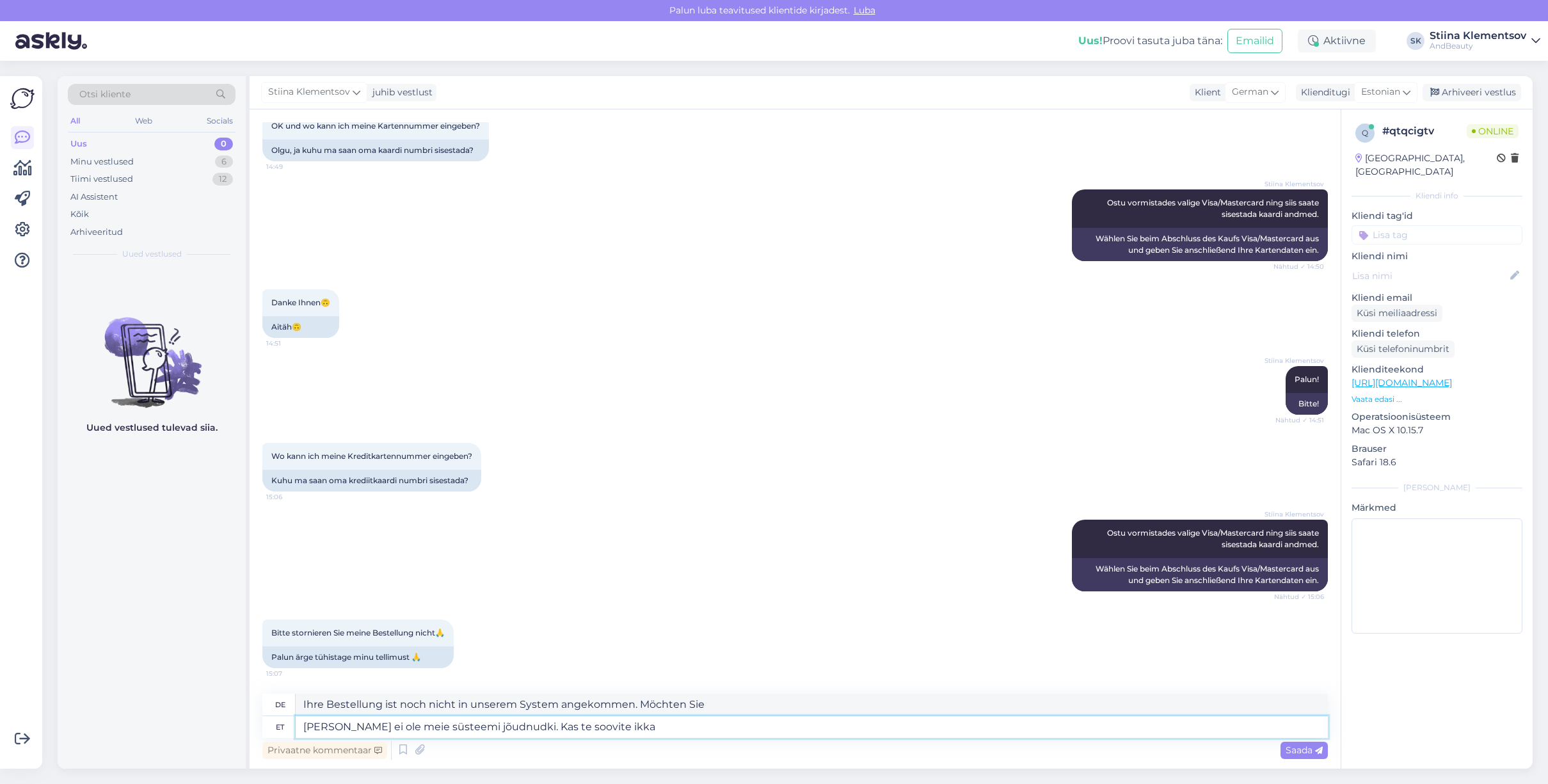
type textarea "Ihre Bestellung ist noch nicht in unserem System angekommen. Möchten Sie sie tr…"
type textarea "[PERSON_NAME] ei ole meie süsteemi jõudnudki. Kas te soovite ikka [GEOGRAPHIC_D…"
type textarea "Ihre Bestellung ist noch nicht in unserem System angekommen. Möchten Sie trotzd…"
type textarea "[PERSON_NAME] ei ole meie süsteemi jõudnudki. Kas te soovite ikka [GEOGRAPHIC_D…"
type textarea "Ihre Bestellung ist noch nicht in unserem System angekommen. Möchten Sie trotzd…"
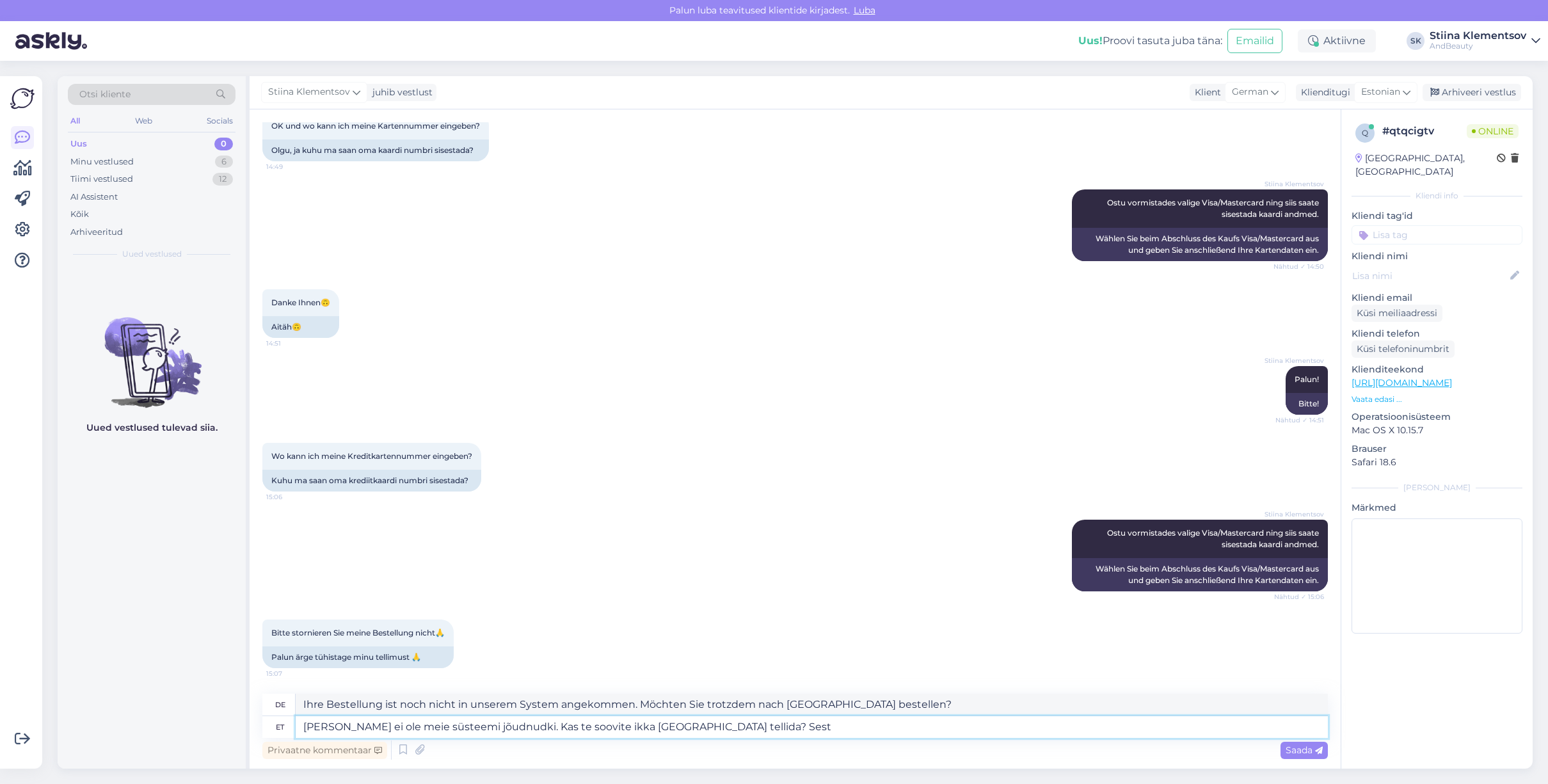
type textarea "[PERSON_NAME] ei ole meie süsteemi jõudnudki. Kas te soovite ikka [GEOGRAPHIC_D…"
type textarea "Ihre Bestellung ist noch nicht in unserem System angekommen. Möchten Sie trotzd…"
type textarea "[PERSON_NAME] ei ole meie süsteemi jõudnudki. Kas te soovite ikka [GEOGRAPHIC_D…"
type textarea "Ihre Bestellung ist noch nicht bei uns eingegangen. Möchten Sie trotzdem nach […"
type textarea "[PERSON_NAME] ei ole meie süsteemi jõudnudki. Kas te soovite ikka [GEOGRAPHIC_D…"
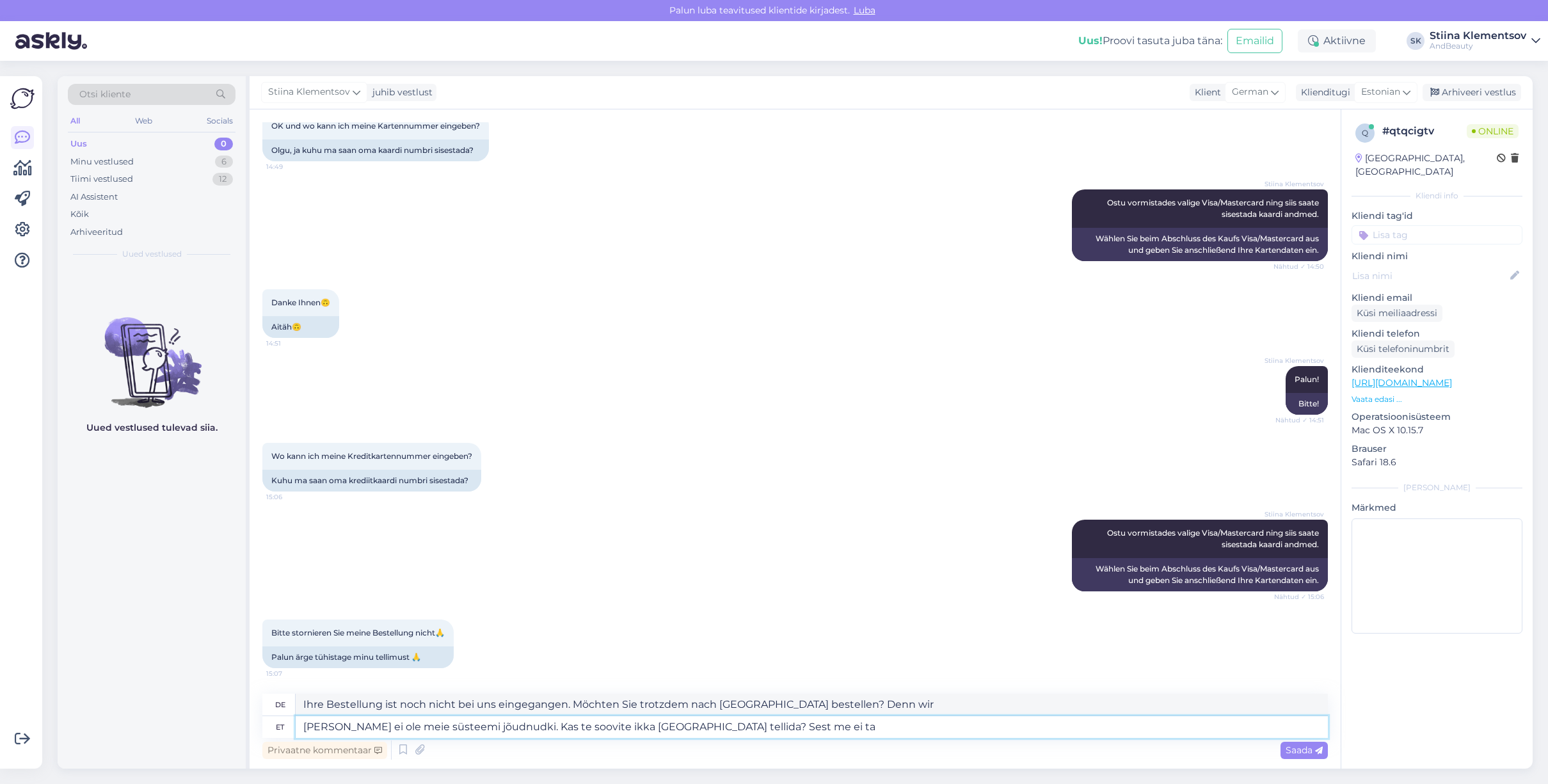
type textarea "Ihre Bestellung ist noch nicht in unserem System angekommen. Möchten Sie trotzd…"
type textarea "[PERSON_NAME] ei ole meie süsteemi jõudnudki. Kas te soovite ikka [GEOGRAPHIC_D…"
type textarea "Ihre Bestellung ist nicht in unserem System angekommen. Möchten Sie trotzdem na…"
type textarea "[PERSON_NAME] ei ole meie süsteemi jõudnudki. Kas te soovite ikka [GEOGRAPHIC_D…"
type textarea "Ihre Bestellung ist nicht in unserem System angekommen. Möchten Sie trotzdem na…"
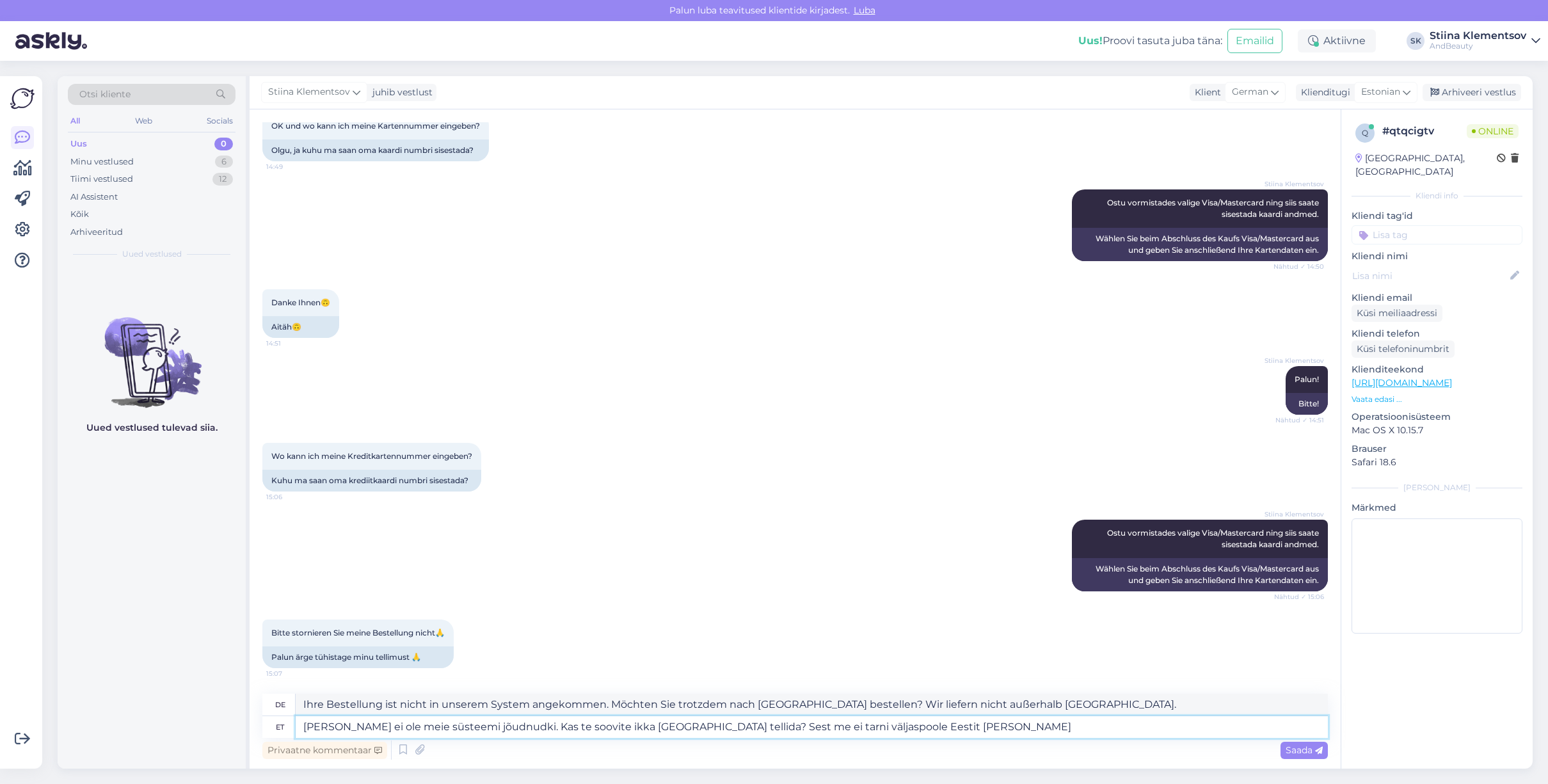
type textarea "[PERSON_NAME] ei ole meie süsteemi jõudnudki. Kas te soovite ikka [GEOGRAPHIC_D…"
type textarea "Ihre Bestellung ist nicht in unserem System angekommen. Möchten Sie trotzdem na…"
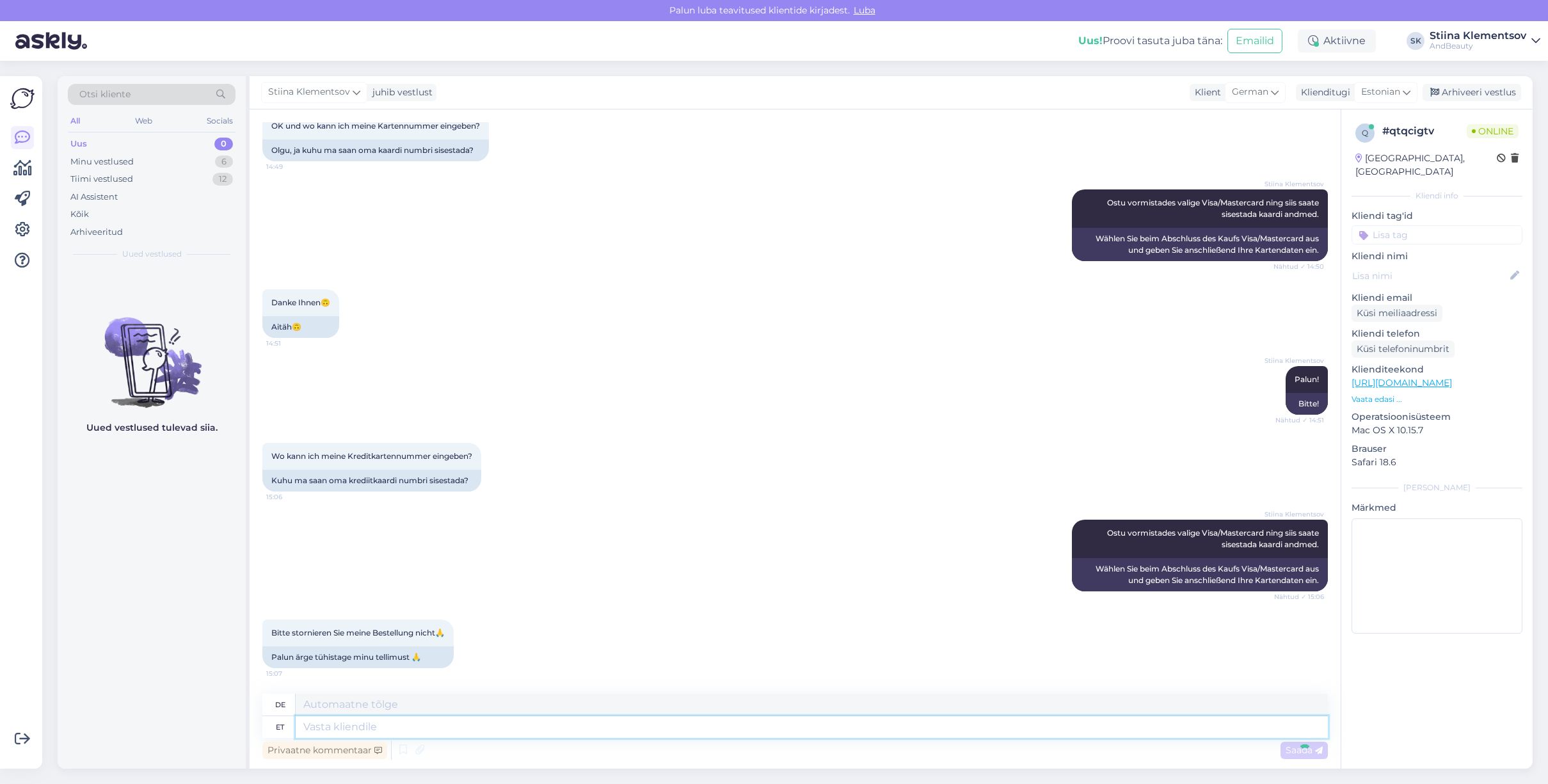
scroll to position [727, 0]
